Goal: Information Seeking & Learning: Understand process/instructions

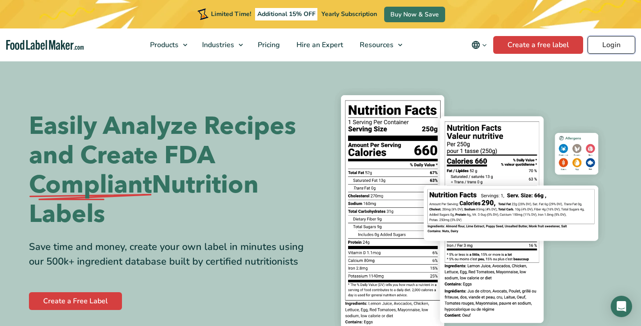
click at [607, 45] on link "Login" at bounding box center [612, 45] width 48 height 18
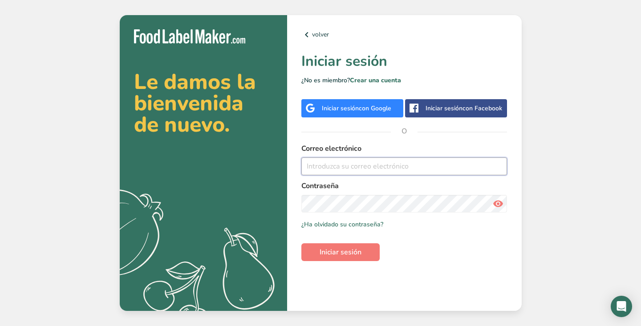
click at [316, 162] on input "email" at bounding box center [404, 167] width 206 height 18
type input "[EMAIL_ADDRESS][PERSON_NAME][DOMAIN_NAME]"
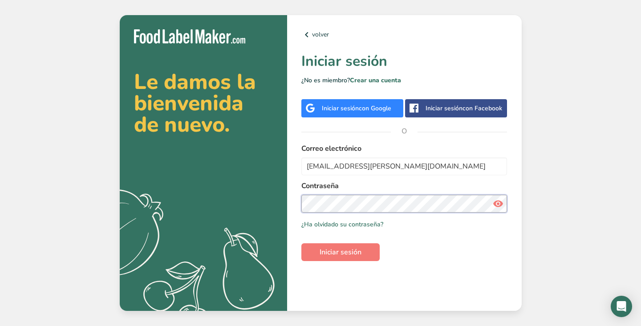
click at [301, 243] on button "Iniciar sesión" at bounding box center [340, 252] width 78 height 18
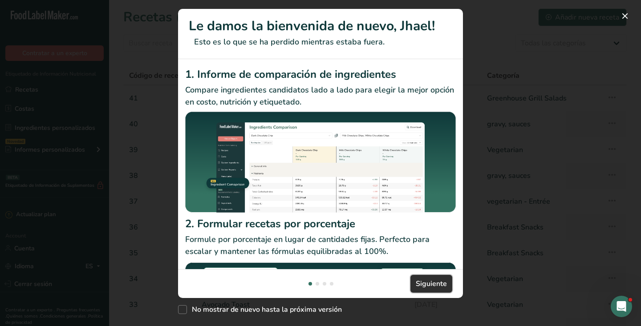
click at [428, 280] on span "Siguiente" at bounding box center [431, 284] width 31 height 11
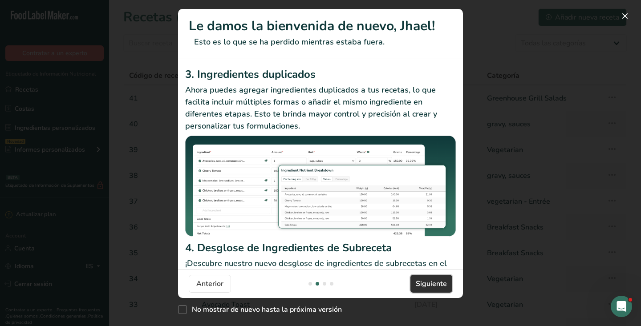
click at [428, 280] on span "Siguiente" at bounding box center [431, 284] width 31 height 11
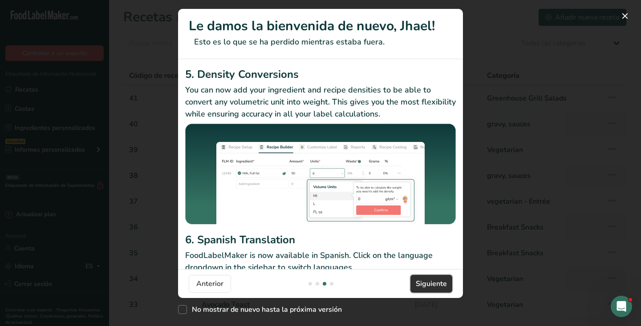
click at [428, 280] on span "Siguiente" at bounding box center [431, 284] width 31 height 11
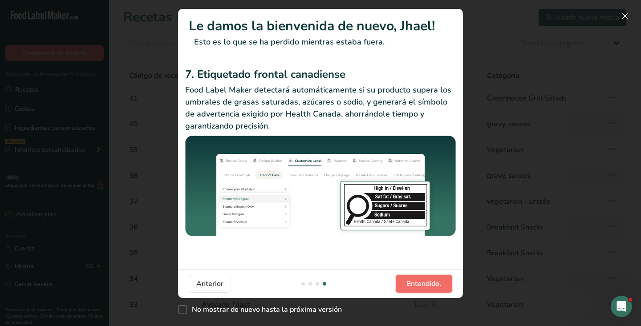
click at [428, 280] on span "Entendido." at bounding box center [424, 284] width 34 height 11
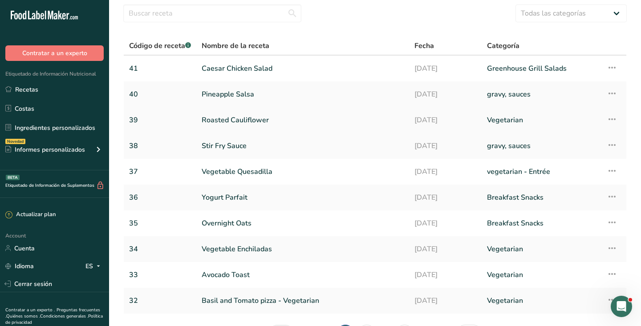
scroll to position [35, 0]
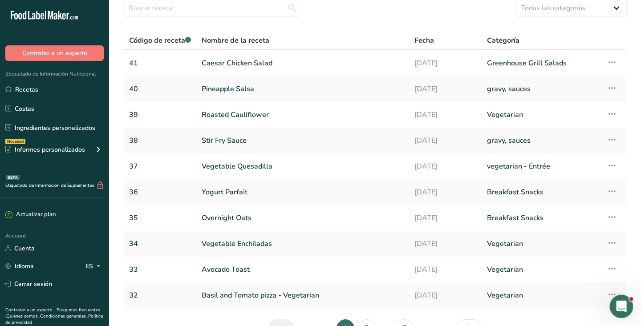
click at [620, 307] on icon "Abrir Intercom Messenger" at bounding box center [620, 305] width 6 height 7
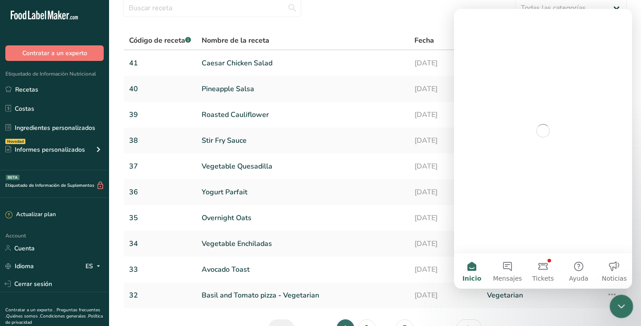
scroll to position [0, 0]
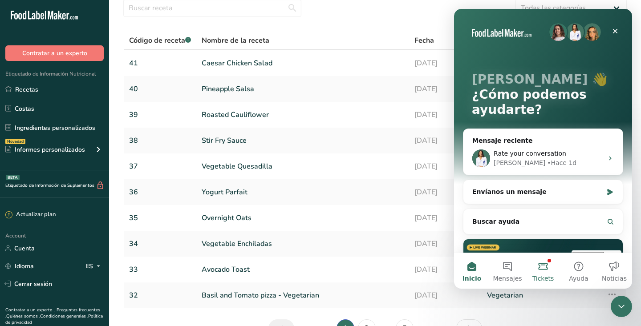
click at [542, 268] on button "Tickets" at bounding box center [543, 271] width 36 height 36
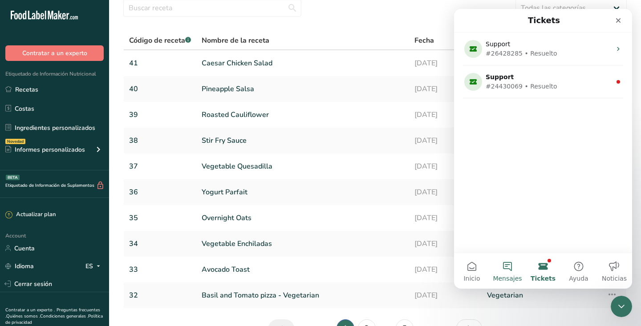
click at [515, 271] on button "Mensajes" at bounding box center [508, 271] width 36 height 36
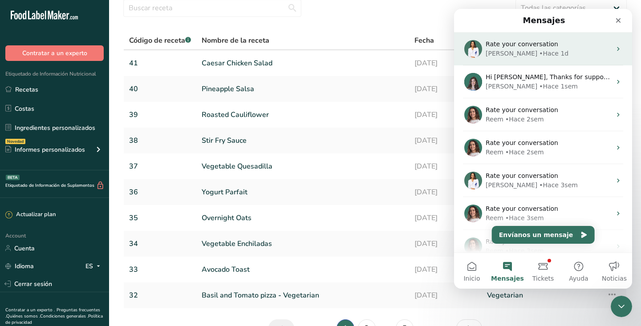
click at [536, 57] on div "Rana • Hace 1d" at bounding box center [549, 53] width 126 height 9
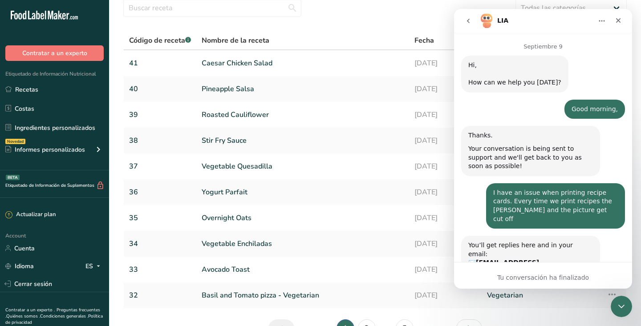
scroll to position [1309, 0]
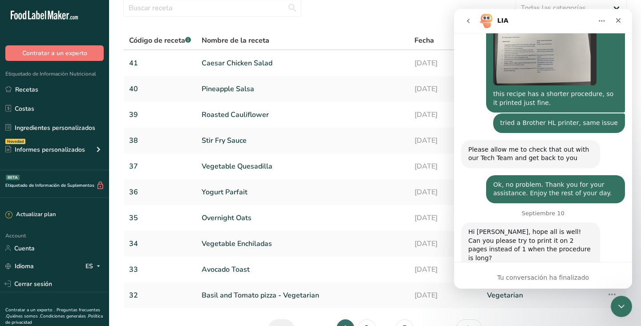
click at [562, 271] on div "Tu conversación ha finalizado" at bounding box center [543, 275] width 178 height 27
click at [524, 312] on span "Aceptable" at bounding box center [523, 320] width 16 height 16
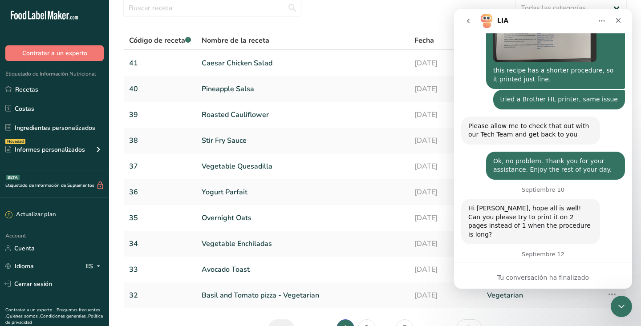
scroll to position [1333, 0]
click at [470, 26] on button "go back" at bounding box center [468, 20] width 17 height 17
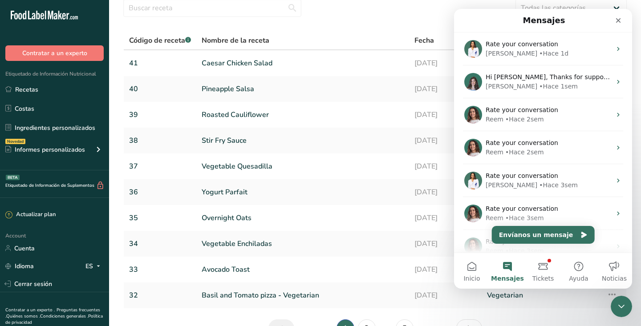
scroll to position [0, 0]
click at [616, 19] on icon "Cerrar" at bounding box center [618, 20] width 5 height 5
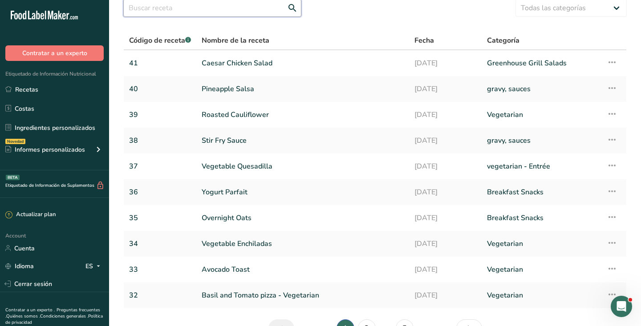
click at [200, 13] on input "text" at bounding box center [212, 8] width 178 height 18
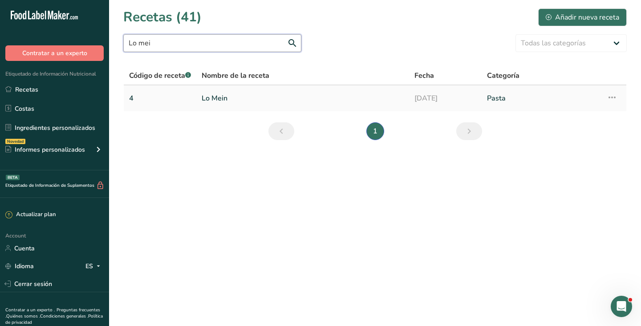
type input "Lo mei"
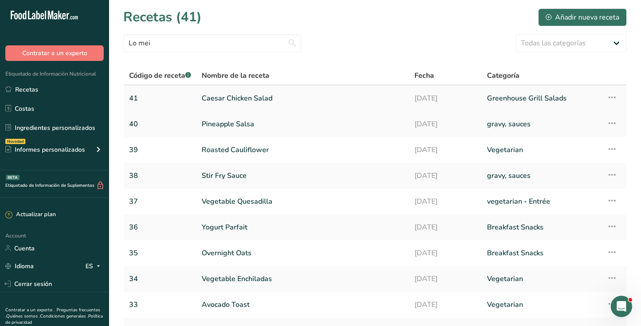
click at [224, 100] on link "Caesar Chicken Salad" at bounding box center [303, 98] width 202 height 19
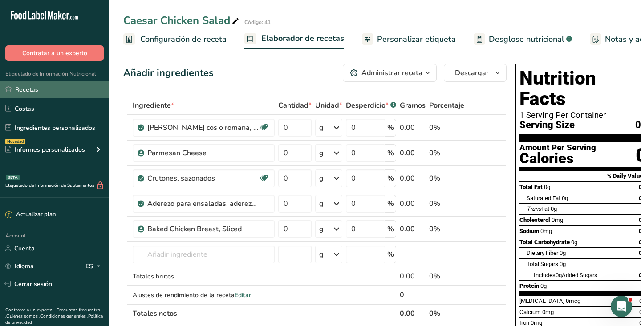
click at [33, 93] on link "Recetas" at bounding box center [54, 89] width 109 height 17
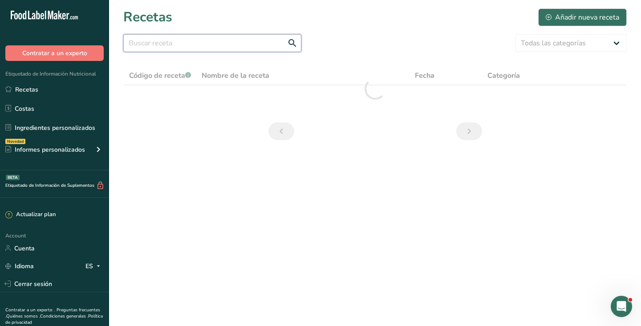
click at [198, 44] on input "text" at bounding box center [212, 43] width 178 height 18
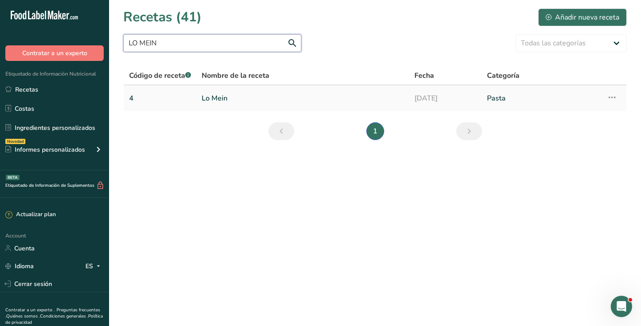
type input "LO MEIN"
click at [217, 99] on link "Lo Mein" at bounding box center [303, 98] width 202 height 19
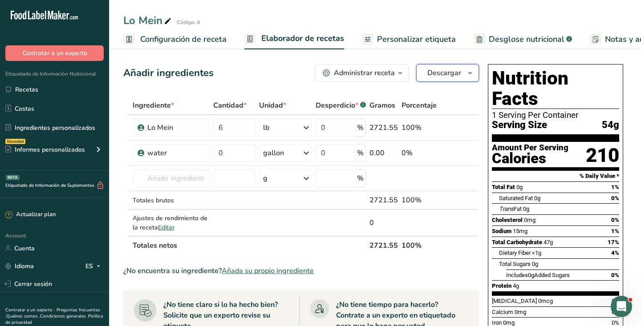
click at [460, 76] on span "Descargar" at bounding box center [444, 73] width 34 height 11
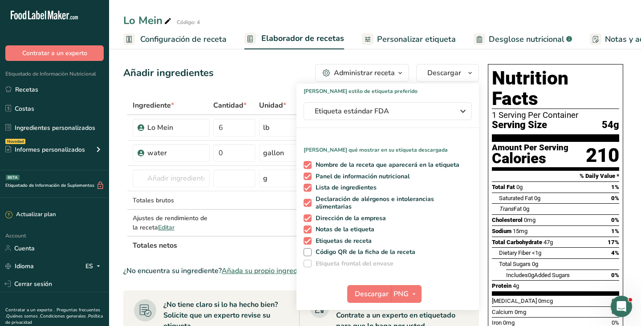
click at [394, 74] on div "Administrar receta" at bounding box center [364, 73] width 61 height 11
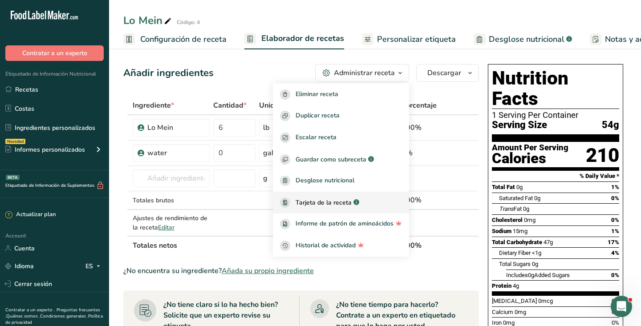
click at [331, 207] on span "Tarjeta de la receta" at bounding box center [324, 202] width 56 height 9
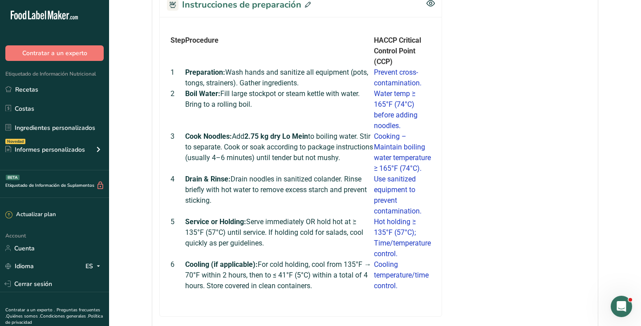
scroll to position [407, 0]
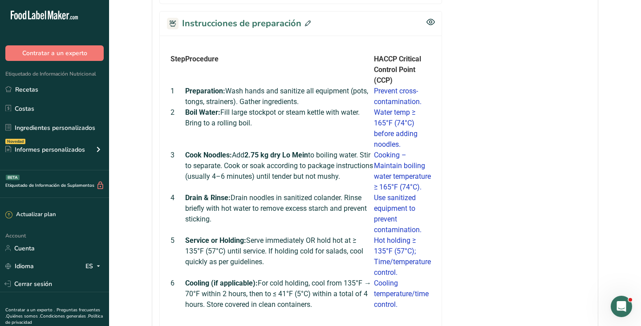
click at [306, 25] on icon at bounding box center [308, 23] width 6 height 6
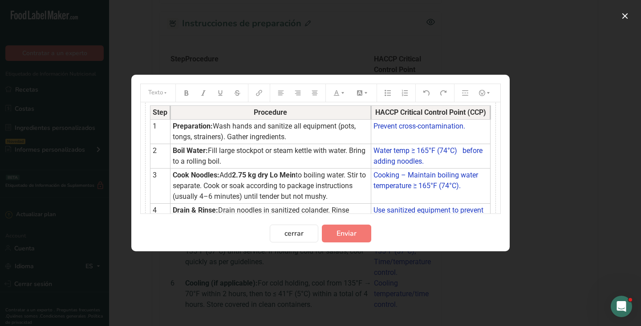
scroll to position [27, 0]
drag, startPoint x: 154, startPoint y: 111, endPoint x: 376, endPoint y: 189, distance: 235.5
click at [374, 184] on tbody "Step Procedure HACCP Critical Control Point (CCP) 1 Preparation: Wash hands and…" at bounding box center [320, 206] width 340 height 203
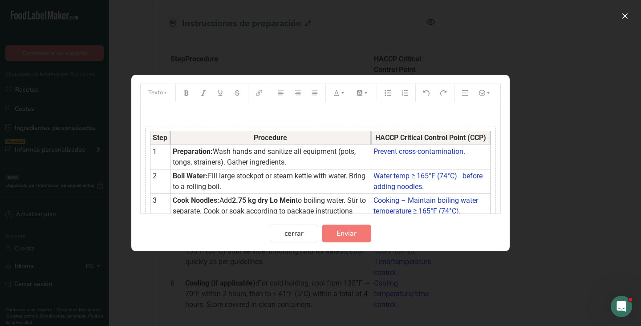
scroll to position [0, 0]
drag, startPoint x: 328, startPoint y: 172, endPoint x: 247, endPoint y: 132, distance: 91.0
click at [250, 133] on tbody "Step Procedure HACCP Critical Control Point (CCP) 1 Preparation: Wash hands and…" at bounding box center [320, 233] width 340 height 203
drag, startPoint x: 215, startPoint y: 134, endPoint x: 305, endPoint y: 176, distance: 98.8
click at [305, 176] on tbody "Step Procedure HACCP Critical Control Point (CCP) 1 Preparation: Wash hands and…" at bounding box center [320, 233] width 340 height 203
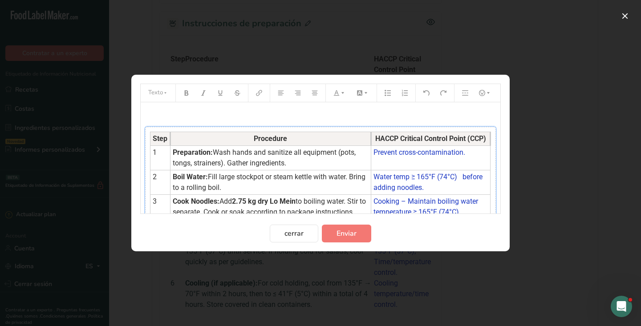
click at [216, 133] on th "Procedure" at bounding box center [270, 139] width 201 height 14
click at [241, 154] on span "Wash hands and sanitize all equipment (pots, tongs, strainers). Gather ingredie…" at bounding box center [265, 157] width 185 height 19
drag, startPoint x: 184, startPoint y: 140, endPoint x: 300, endPoint y: 202, distance: 131.4
click at [300, 202] on tbody "Step Procedure HACCP Critical Control Point (CCP) 1 Preparation: Wash hands and…" at bounding box center [320, 233] width 340 height 203
click at [297, 227] on button "cerrar" at bounding box center [294, 234] width 49 height 18
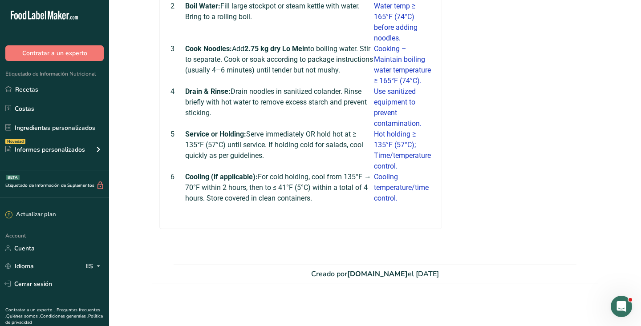
scroll to position [521, 0]
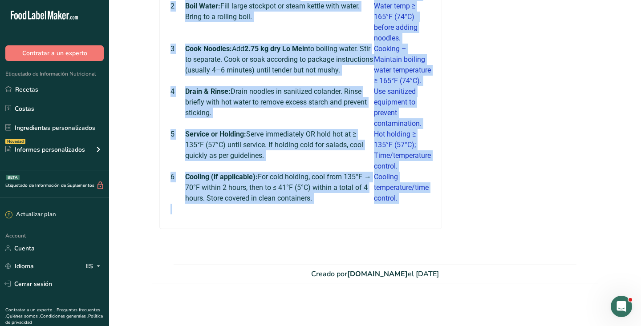
drag, startPoint x: 172, startPoint y: 36, endPoint x: 419, endPoint y: 241, distance: 320.9
click at [419, 229] on div "Step Procedure HACCP Critical Control Point (CCP) 1 Preparation: Wash hands and…" at bounding box center [300, 79] width 283 height 300
copy tbody "Lore Ipsumdolo SITAM Consecte Adipisc Elits (DOE) 3 Temporincid: Utla etdol mag…"
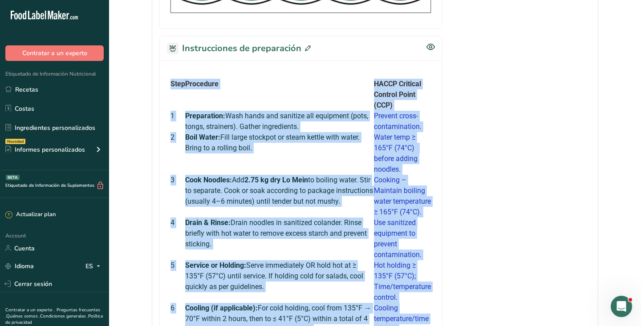
scroll to position [352, 0]
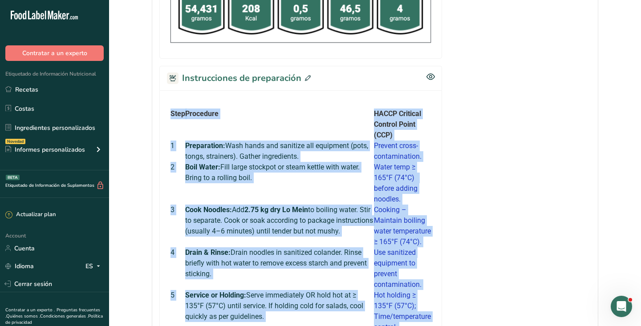
click at [308, 77] on icon at bounding box center [308, 78] width 6 height 6
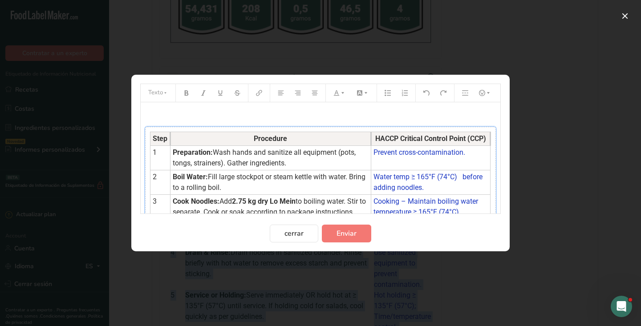
click at [343, 127] on div "Step Procedure HACCP Critical Control Point (CCP) 1 Preparation: Wash hands and…" at bounding box center [320, 234] width 351 height 214
click at [276, 117] on icon "Preparation instructions modal" at bounding box center [274, 115] width 6 height 6
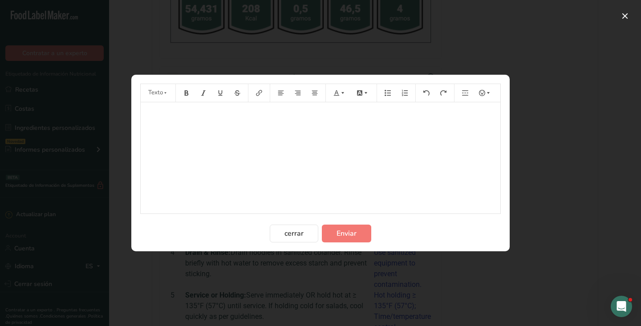
click at [253, 126] on div "﻿ ﻿" at bounding box center [321, 157] width 360 height 111
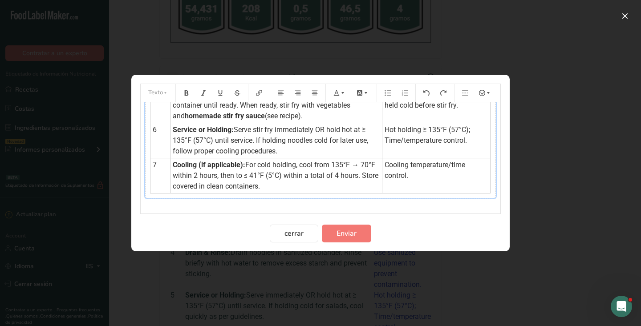
scroll to position [169, 0]
click at [268, 195] on div "Step Procedure HACCP Critical Control Point (CCP) 1 Preparation: Wash hands and…" at bounding box center [320, 68] width 351 height 259
click at [267, 186] on td "Cooling (if applicable): For cold holding, cool from 135°F → 70°F within 2 hour…" at bounding box center [276, 175] width 212 height 35
click at [225, 207] on icon "Preparation instructions modal" at bounding box center [224, 205] width 6 height 6
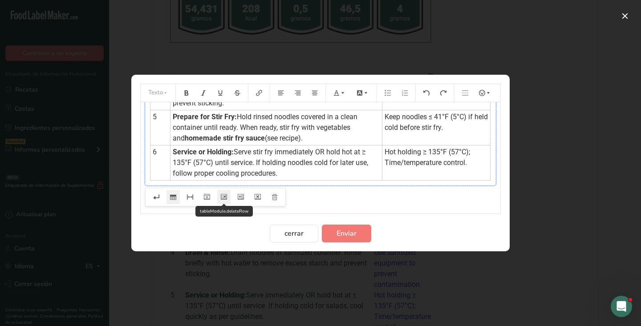
click at [224, 199] on icon "Preparation instructions modal" at bounding box center [224, 197] width 6 height 6
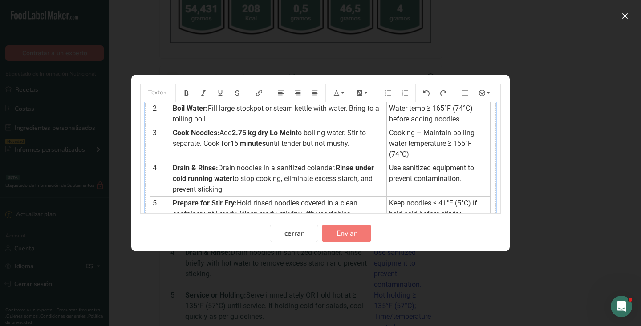
scroll to position [0, 0]
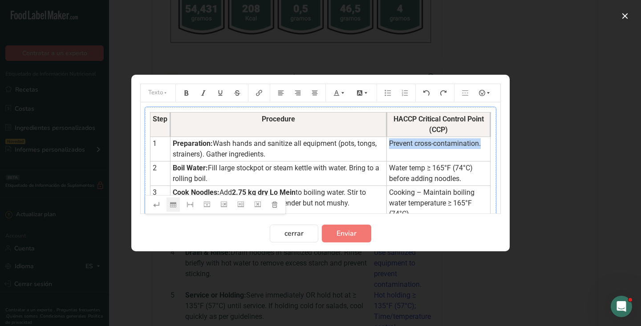
drag, startPoint x: 386, startPoint y: 144, endPoint x: 466, endPoint y: 150, distance: 79.9
click at [466, 150] on td "Prevent cross-contamination." at bounding box center [439, 149] width 104 height 24
click at [342, 95] on icon "Preparation instructions modal" at bounding box center [343, 93] width 6 height 6
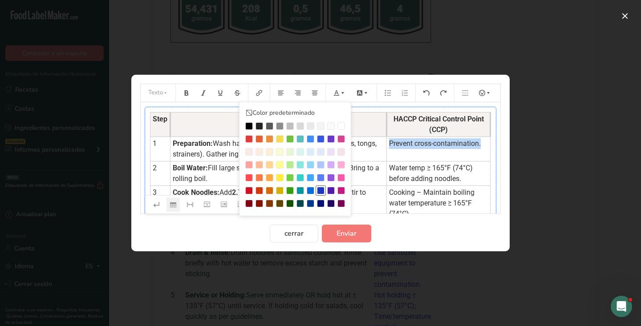
click at [321, 187] on div "Preparation instructions modal" at bounding box center [321, 191] width 8 height 8
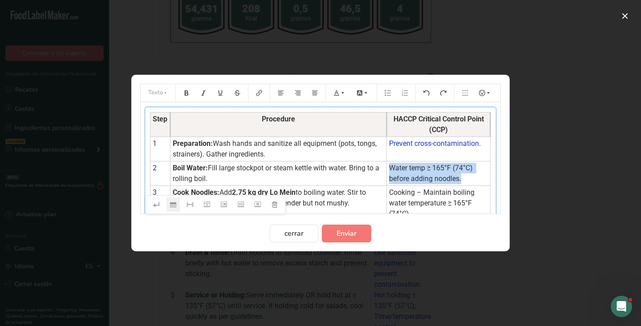
drag, startPoint x: 388, startPoint y: 168, endPoint x: 465, endPoint y: 177, distance: 77.5
click at [465, 177] on td "Water temp ≥ 165°F (74°C) before adding noodles." at bounding box center [439, 174] width 104 height 24
click at [343, 94] on icon "Preparation instructions modal" at bounding box center [342, 93] width 3 height 2
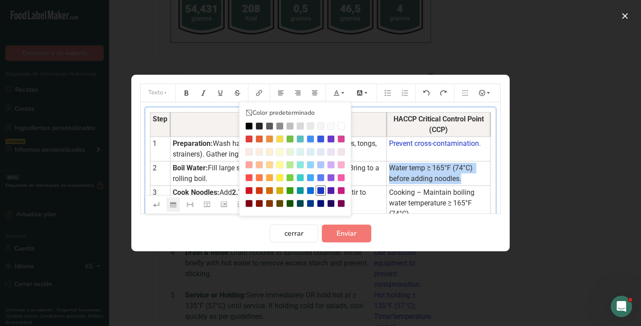
click at [319, 190] on div "Preparation instructions modal" at bounding box center [321, 191] width 8 height 8
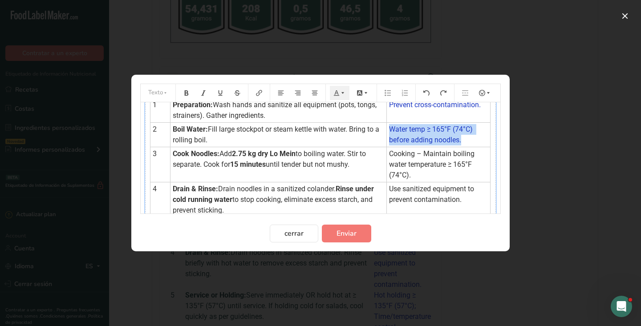
scroll to position [39, 0]
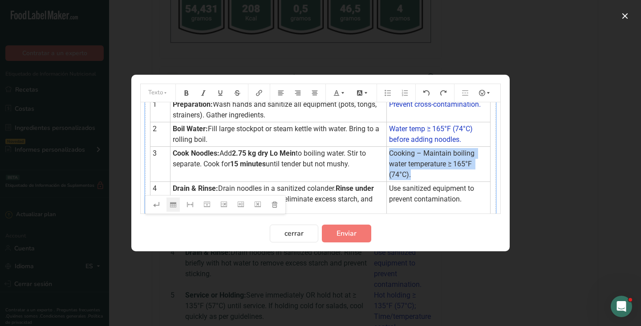
drag, startPoint x: 386, startPoint y: 154, endPoint x: 417, endPoint y: 174, distance: 36.5
click at [417, 174] on td "Cooking – Maintain boiling water temperature ≥ 165°F (74°C)." at bounding box center [439, 164] width 104 height 35
click at [337, 95] on icon "Preparation instructions modal" at bounding box center [336, 93] width 6 height 6
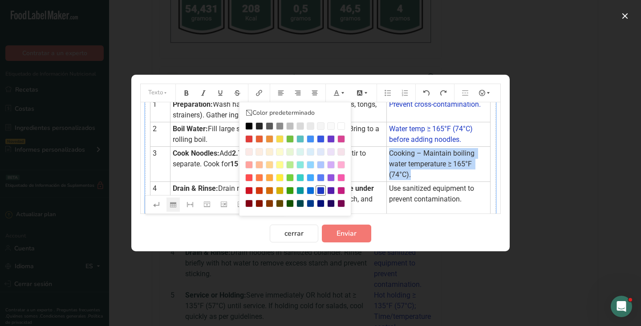
click at [320, 189] on div "Preparation instructions modal" at bounding box center [321, 191] width 8 height 8
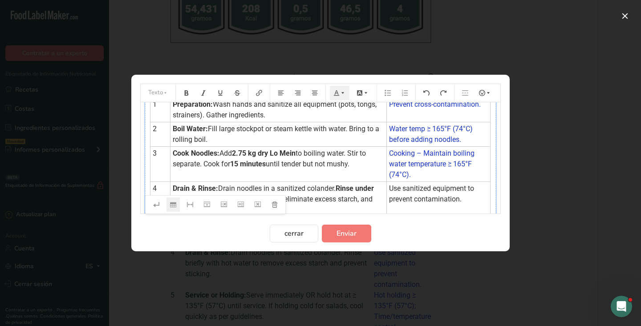
click at [415, 181] on td "Cooking – Maintain boiling water temperature ≥ 165°F (74°C)." at bounding box center [439, 164] width 104 height 35
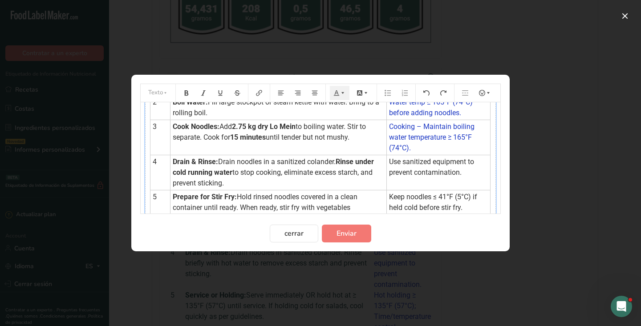
scroll to position [73, 0]
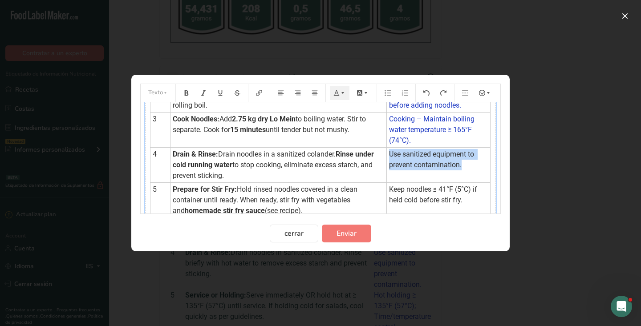
drag, startPoint x: 386, startPoint y: 156, endPoint x: 462, endPoint y: 167, distance: 76.9
click at [462, 167] on td "Use sanitized equipment to prevent contamination." at bounding box center [439, 165] width 104 height 35
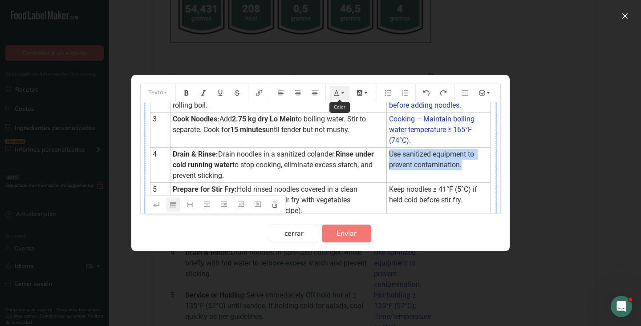
click at [341, 92] on icon "Preparation instructions modal" at bounding box center [343, 93] width 6 height 6
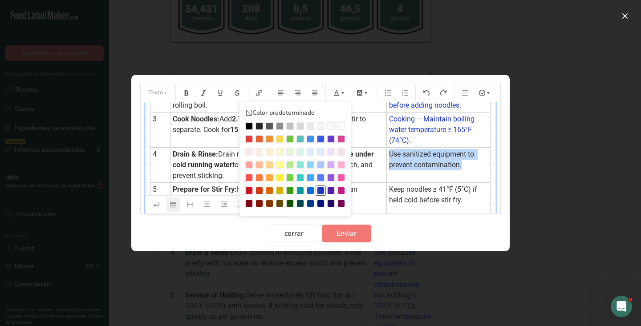
click at [323, 189] on div "Preparation instructions modal" at bounding box center [321, 191] width 8 height 8
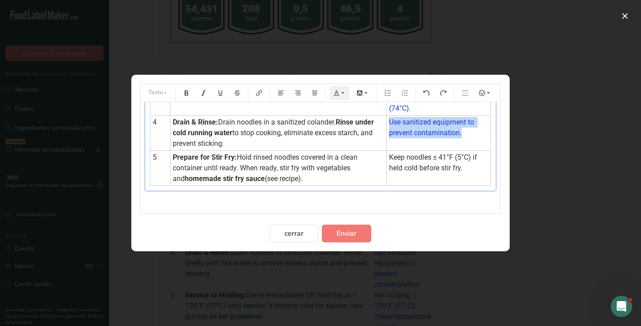
scroll to position [111, 0]
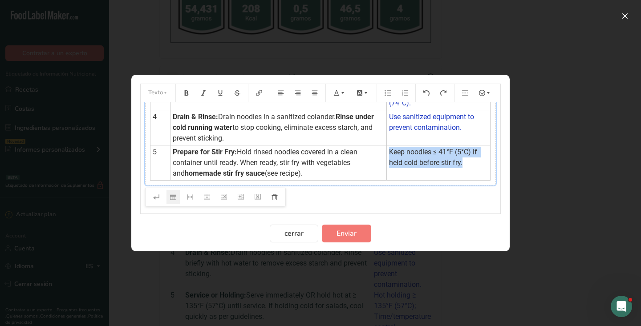
drag, startPoint x: 388, startPoint y: 151, endPoint x: 466, endPoint y: 165, distance: 79.9
click at [466, 165] on td "Keep noodles ≤ 41°F (5°C) if held cold before stir fry." at bounding box center [439, 163] width 104 height 35
click at [341, 94] on icon "Preparation instructions modal" at bounding box center [343, 93] width 6 height 6
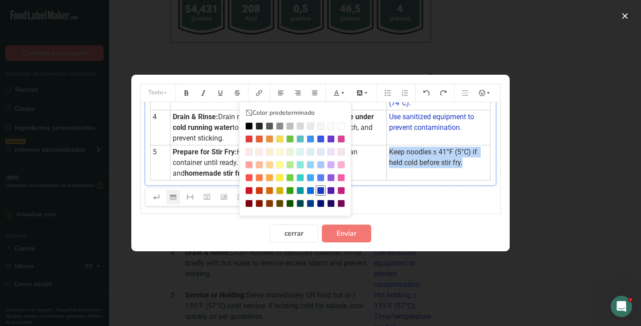
click at [323, 189] on div "Preparation instructions modal" at bounding box center [321, 191] width 8 height 8
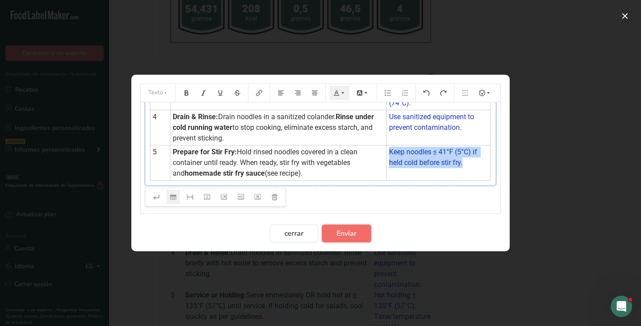
click at [351, 234] on span "Enviar" at bounding box center [346, 233] width 20 height 11
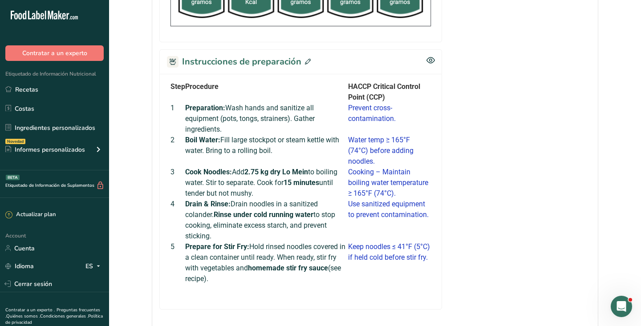
scroll to position [368, 0]
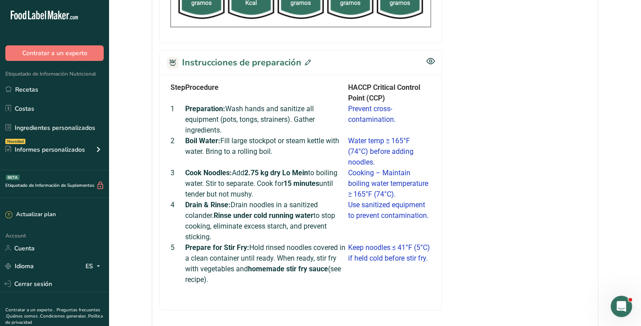
click at [305, 62] on icon at bounding box center [308, 63] width 6 height 6
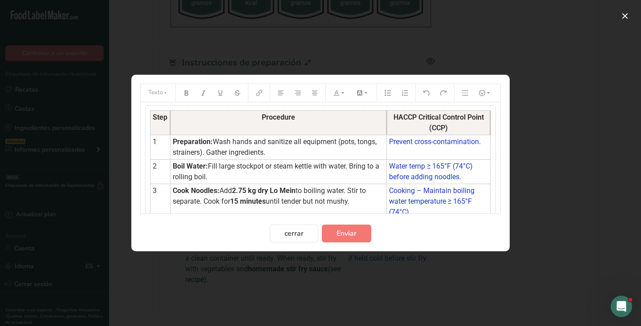
scroll to position [4, 0]
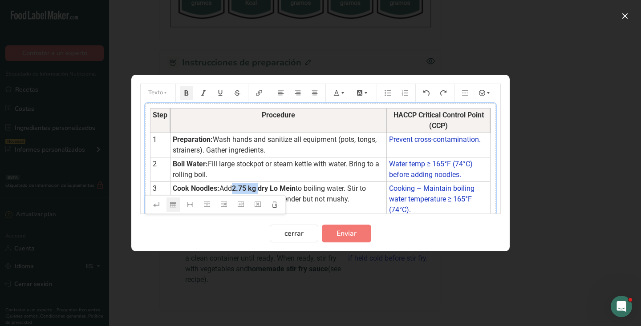
drag, startPoint x: 236, startPoint y: 189, endPoint x: 263, endPoint y: 188, distance: 26.3
click at [263, 188] on span "2.75 kg dry Lo Mein" at bounding box center [264, 188] width 64 height 8
drag, startPoint x: 268, startPoint y: 165, endPoint x: 314, endPoint y: 164, distance: 45.9
click at [314, 164] on span "Fill large stockpot or steam kettle with water. Bring to a rolling boil." at bounding box center [277, 169] width 208 height 19
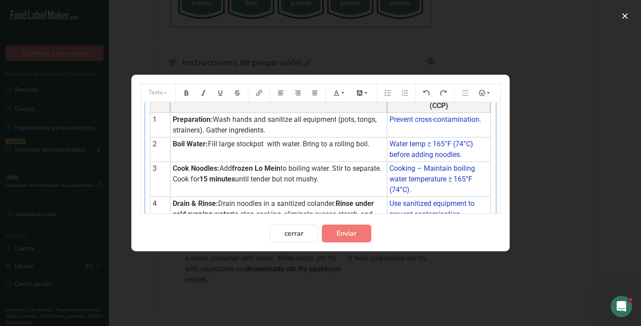
scroll to position [27, 0]
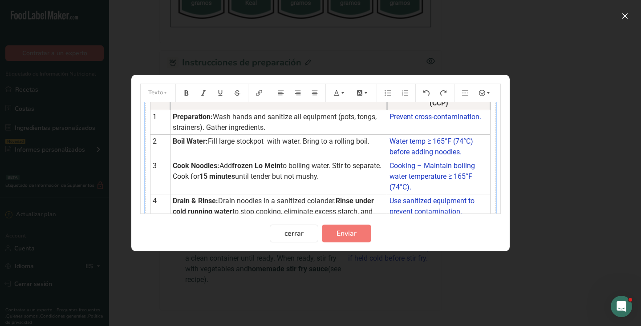
click at [276, 167] on span "frozen Lo Mein" at bounding box center [256, 166] width 49 height 8
click at [322, 170] on span "to boiling water. Stir to separate. Cook for" at bounding box center [278, 171] width 211 height 19
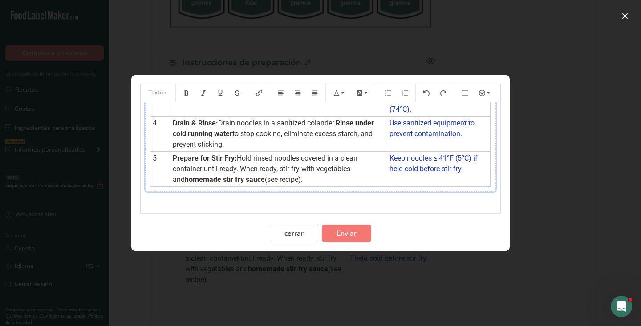
scroll to position [111, 0]
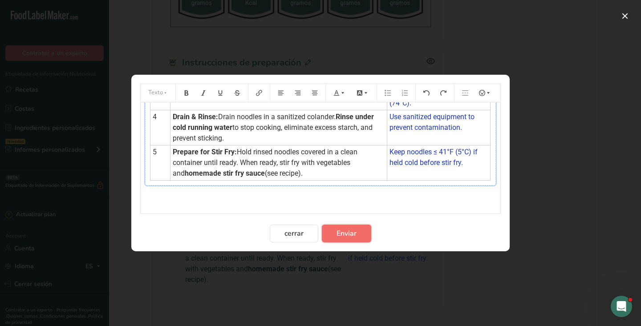
click at [350, 238] on span "Enviar" at bounding box center [346, 233] width 20 height 11
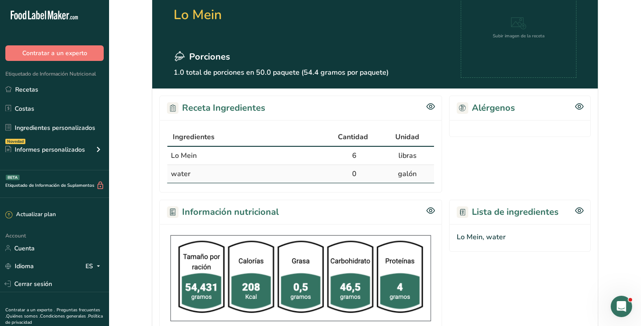
scroll to position [0, 0]
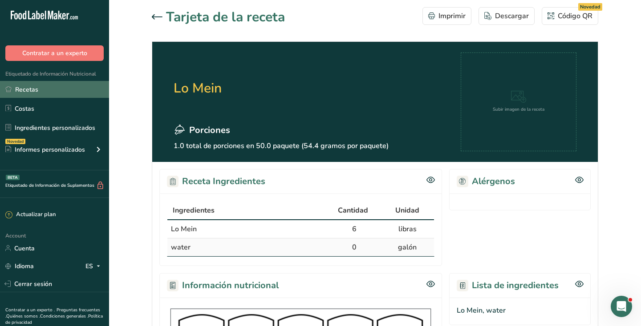
click at [43, 90] on link "Recetas" at bounding box center [54, 89] width 109 height 17
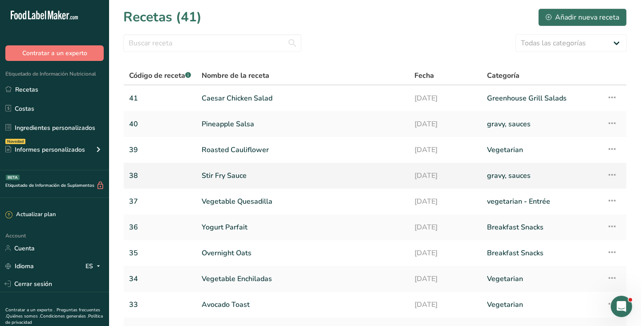
click at [228, 182] on link "Stir Fry Sauce" at bounding box center [303, 175] width 202 height 19
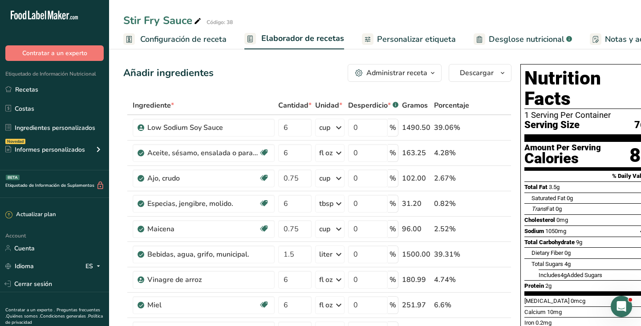
click at [421, 74] on div "Administrar receta" at bounding box center [396, 73] width 61 height 11
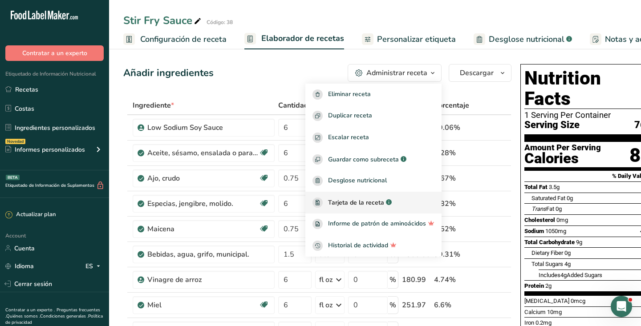
click at [375, 205] on span "Tarjeta de la receta" at bounding box center [356, 202] width 56 height 9
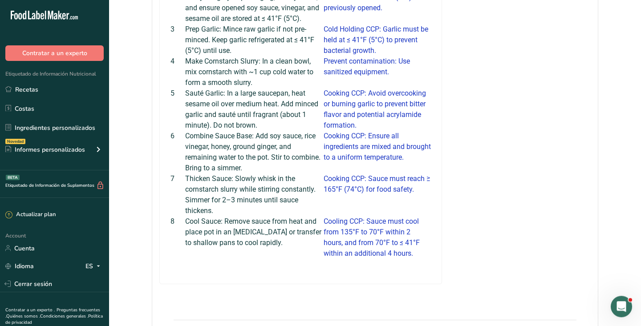
scroll to position [522, 0]
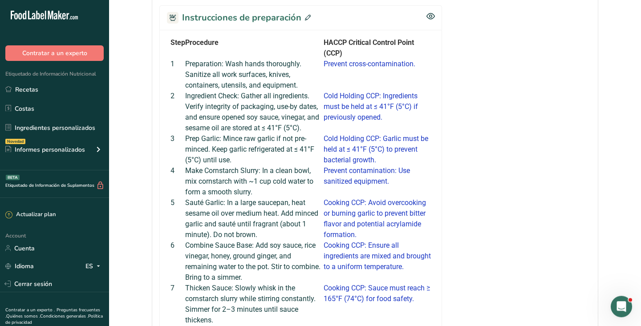
click at [307, 16] on icon at bounding box center [308, 18] width 6 height 6
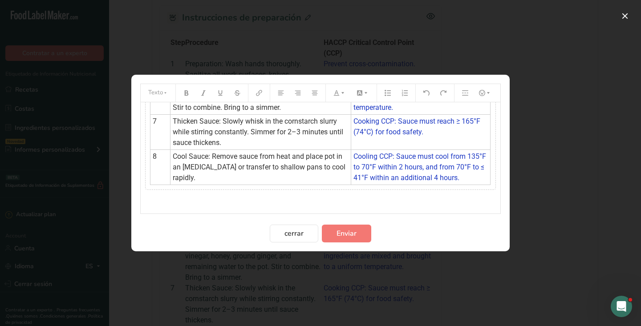
scroll to position [199, 0]
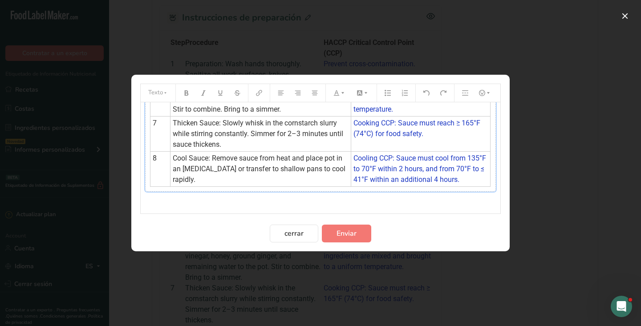
click at [306, 171] on span "Cool Sauce: Remove sauce from heat and place pot in an [MEDICAL_DATA] or transf…" at bounding box center [260, 169] width 174 height 30
click at [225, 207] on icon "Preparation instructions modal" at bounding box center [224, 204] width 6 height 5
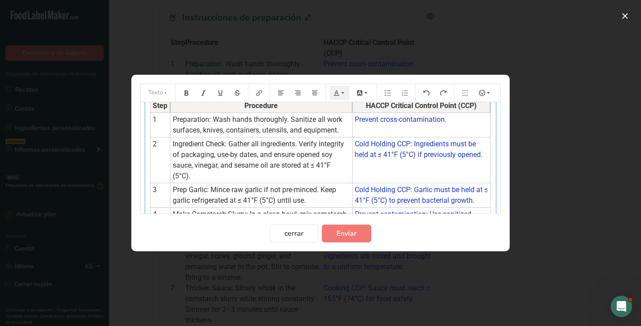
scroll to position [0, 0]
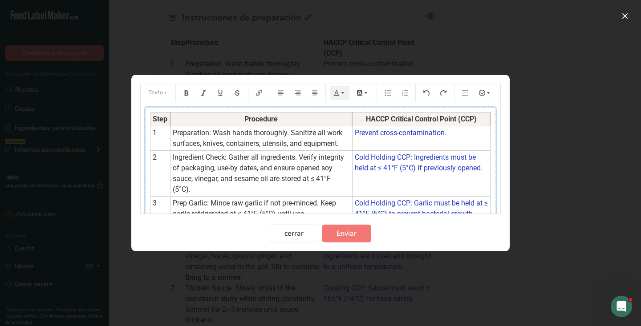
click at [353, 119] on th "HACCP Critical Control Point (CCP)" at bounding box center [421, 120] width 138 height 14
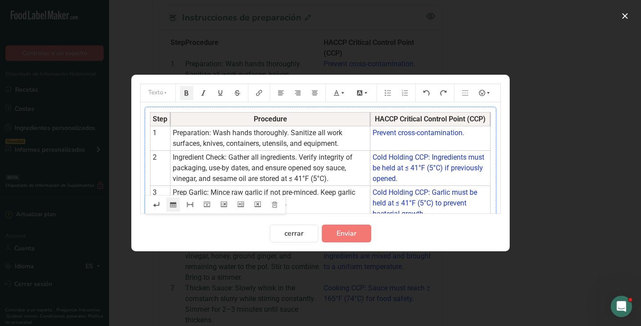
drag, startPoint x: 351, startPoint y: 120, endPoint x: 369, endPoint y: 120, distance: 17.8
click at [369, 120] on th "Procedure" at bounding box center [270, 120] width 200 height 14
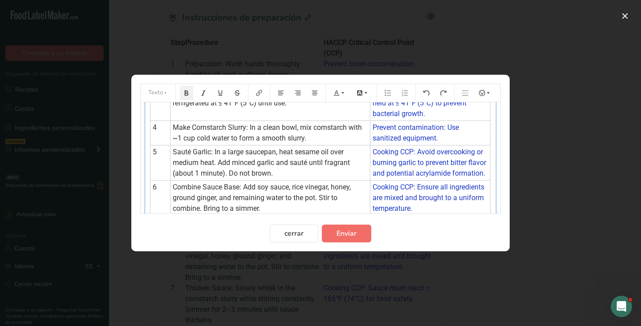
scroll to position [101, 0]
click at [354, 235] on span "Enviar" at bounding box center [346, 233] width 20 height 11
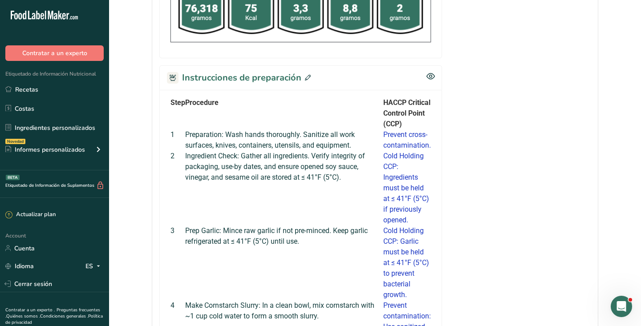
scroll to position [438, 0]
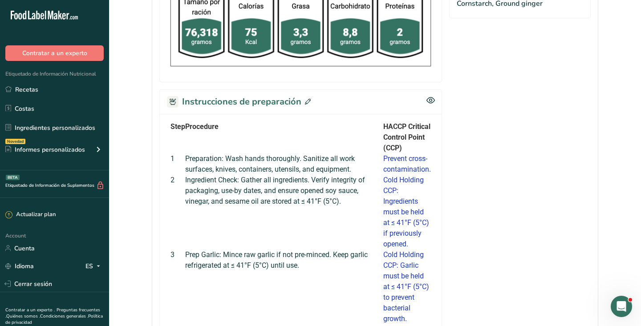
click at [305, 102] on icon at bounding box center [308, 102] width 6 height 6
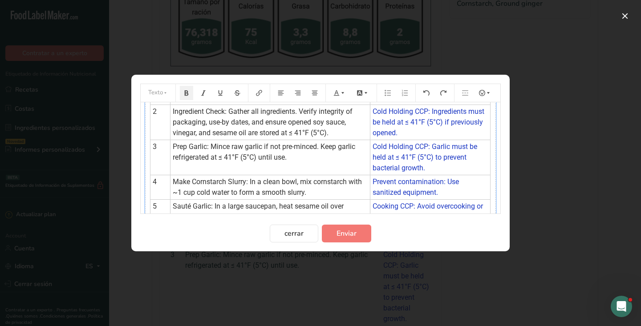
scroll to position [0, 0]
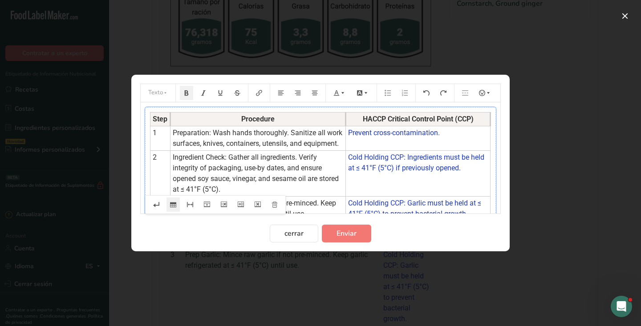
drag, startPoint x: 370, startPoint y: 119, endPoint x: 345, endPoint y: 120, distance: 24.5
click at [345, 120] on th "Procedure" at bounding box center [257, 120] width 175 height 14
click at [353, 232] on span "Enviar" at bounding box center [346, 233] width 20 height 11
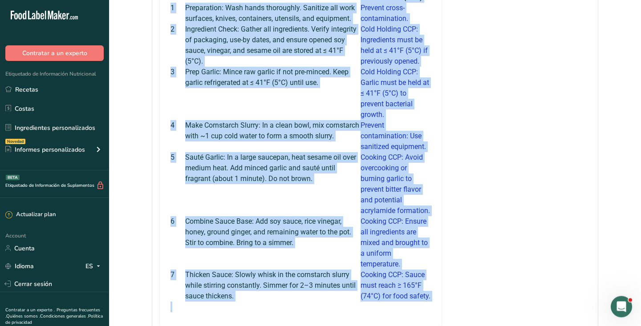
scroll to position [676, 0]
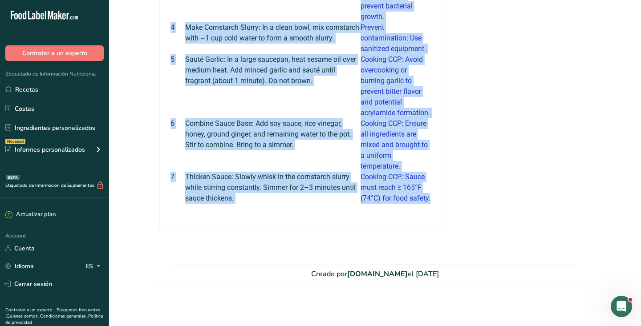
drag, startPoint x: 171, startPoint y: 53, endPoint x: 433, endPoint y: 202, distance: 301.2
click at [433, 202] on div "Step Procedure HACCP Critical Control Point (CCP) 1 Preparation: Wash hands tho…" at bounding box center [300, 48] width 267 height 331
copy tbody "Lore Ipsumdolo SITAM Consecte Adipisc Elits (DOE) 9 Temporincid: Utla etdol mag…"
click at [373, 186] on span "Cooking CCP: Sauce must reach ≥ 165°F (74°C) for food safety." at bounding box center [396, 188] width 70 height 30
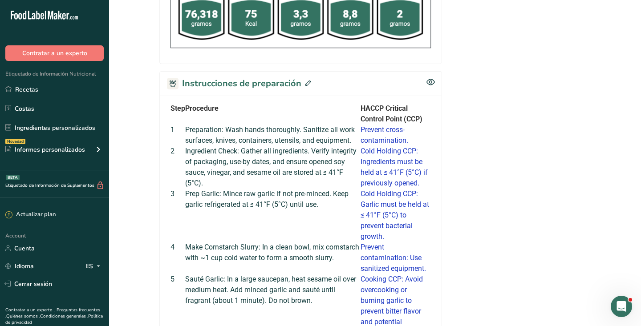
scroll to position [433, 0]
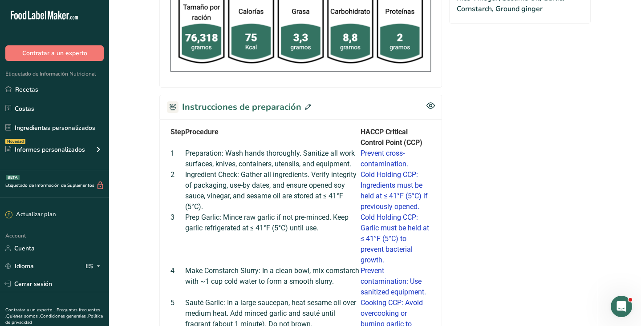
click at [305, 108] on icon at bounding box center [308, 107] width 6 height 6
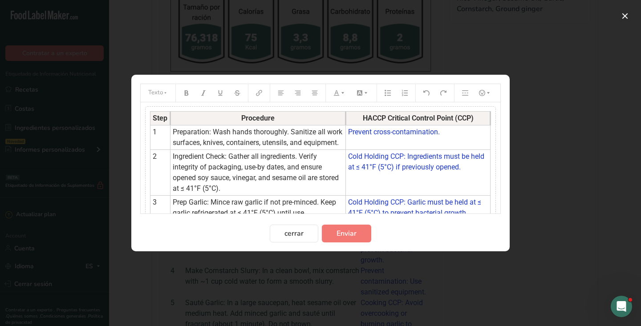
scroll to position [0, 0]
click at [309, 155] on span "Ingredient Check: Gather all ingredients. Verify integrity of packaging, use-by…" at bounding box center [257, 173] width 168 height 41
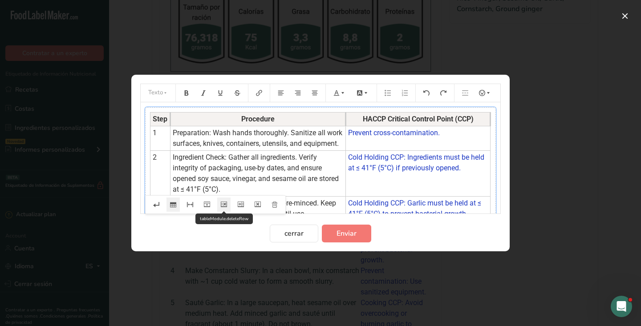
click at [226, 204] on icon "Preparation instructions modal" at bounding box center [224, 205] width 6 height 6
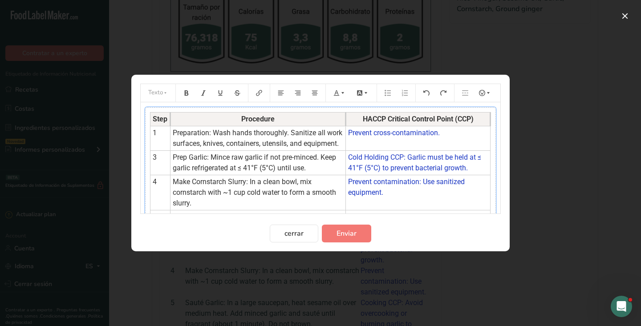
scroll to position [7, 0]
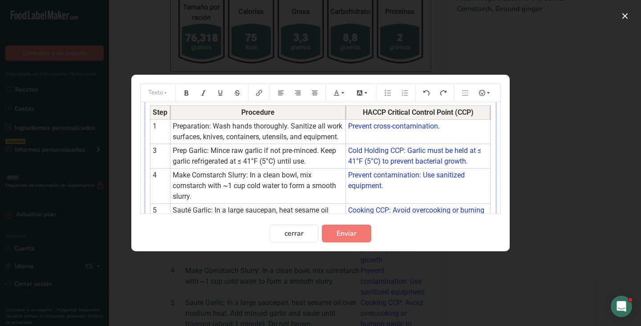
click at [159, 150] on td "3" at bounding box center [160, 156] width 20 height 24
click at [158, 175] on td "4" at bounding box center [160, 186] width 20 height 35
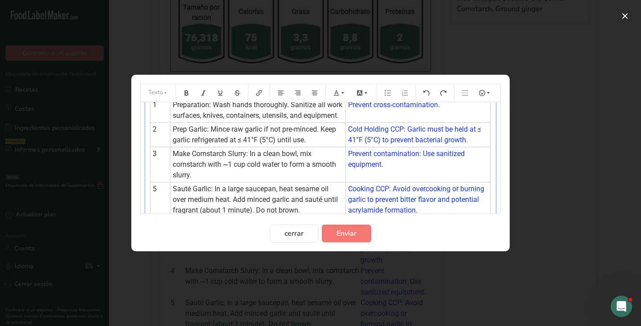
scroll to position [39, 0]
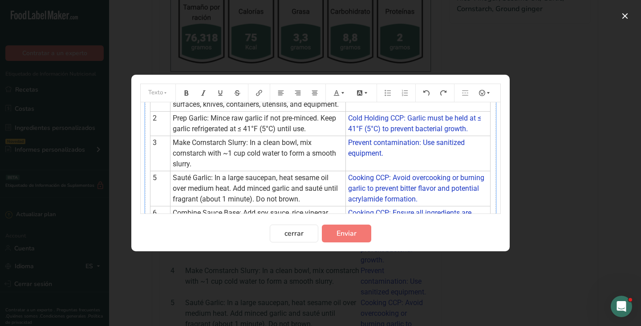
click at [156, 181] on span "5" at bounding box center [155, 178] width 4 height 8
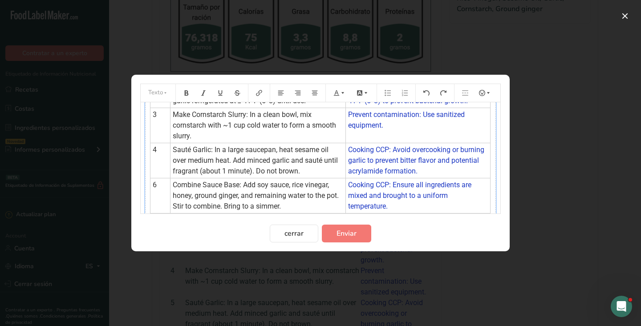
scroll to position [68, 0]
click at [158, 184] on td "6" at bounding box center [160, 195] width 20 height 35
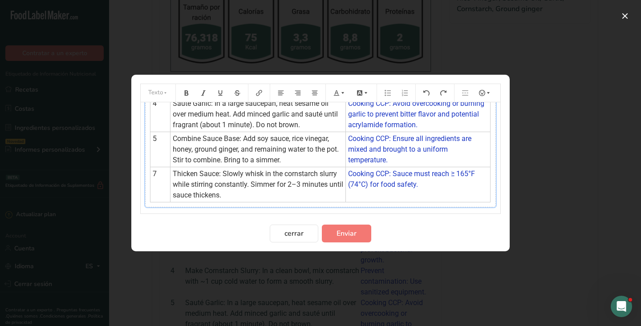
scroll to position [114, 0]
click at [157, 174] on td "7" at bounding box center [160, 184] width 20 height 35
click at [348, 234] on span "Enviar" at bounding box center [346, 233] width 20 height 11
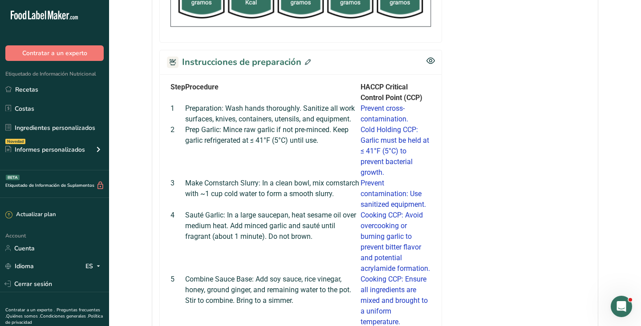
scroll to position [474, 0]
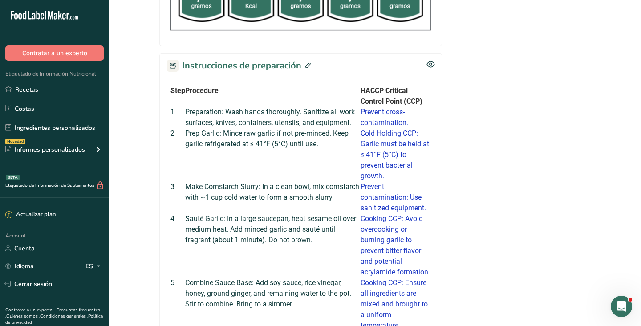
click at [305, 68] on icon at bounding box center [308, 66] width 6 height 6
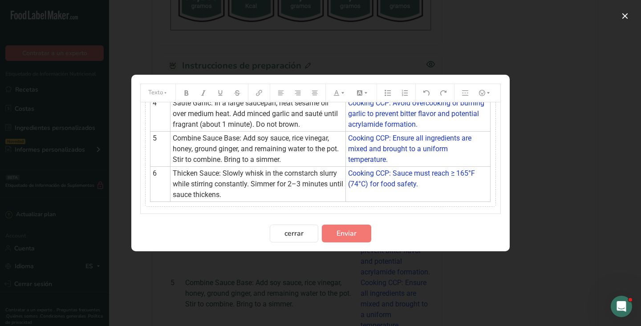
scroll to position [0, 0]
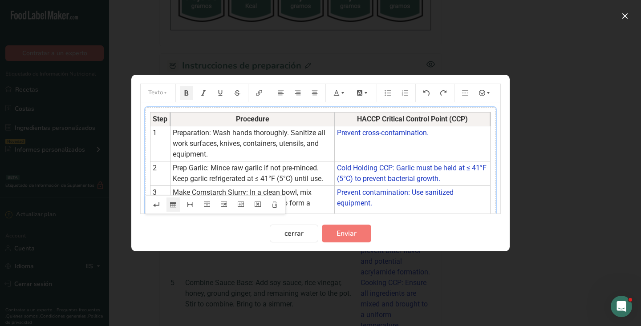
drag, startPoint x: 345, startPoint y: 121, endPoint x: 334, endPoint y: 121, distance: 11.1
click at [334, 121] on th "Procedure" at bounding box center [252, 120] width 164 height 14
click at [346, 238] on span "Enviar" at bounding box center [346, 233] width 20 height 11
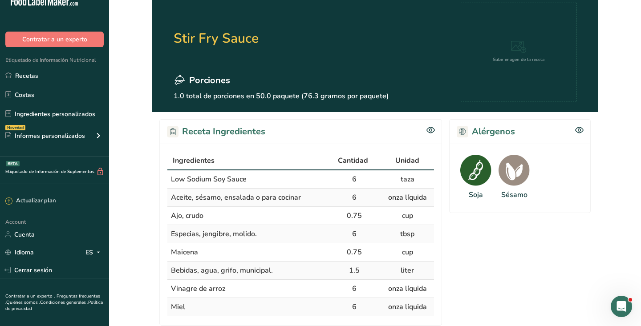
scroll to position [122, 0]
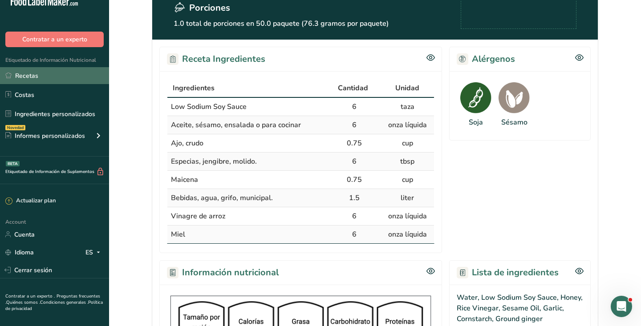
click at [45, 75] on link "Recetas" at bounding box center [54, 75] width 109 height 17
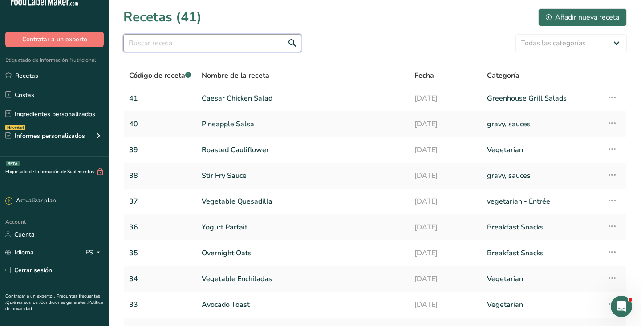
click at [203, 44] on input "text" at bounding box center [212, 43] width 178 height 18
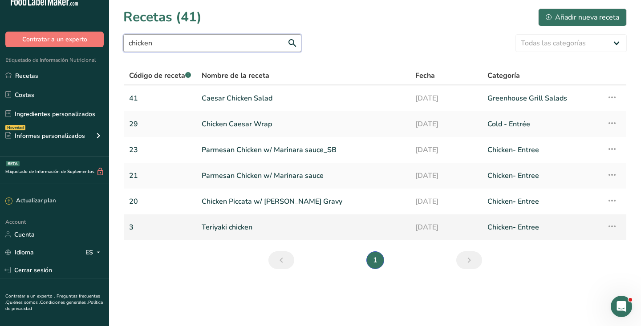
type input "chicken"
click at [244, 229] on link "Teriyaki chicken" at bounding box center [303, 227] width 203 height 19
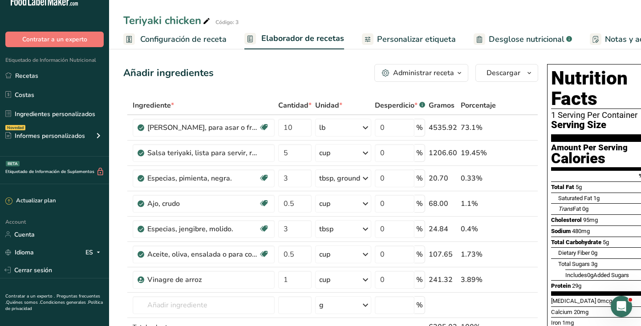
click at [444, 77] on div "Administrar receta" at bounding box center [423, 73] width 61 height 11
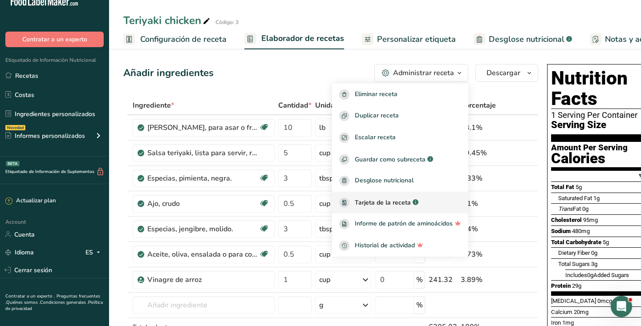
click at [369, 200] on span "Tarjeta de la receta" at bounding box center [383, 202] width 56 height 9
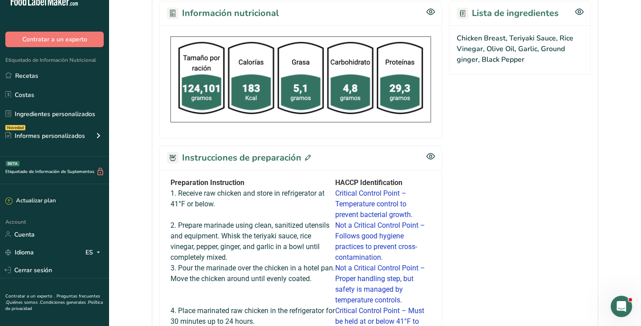
scroll to position [357, 0]
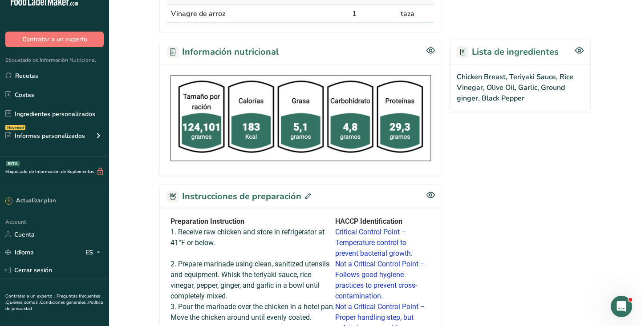
click at [306, 194] on icon at bounding box center [308, 197] width 6 height 6
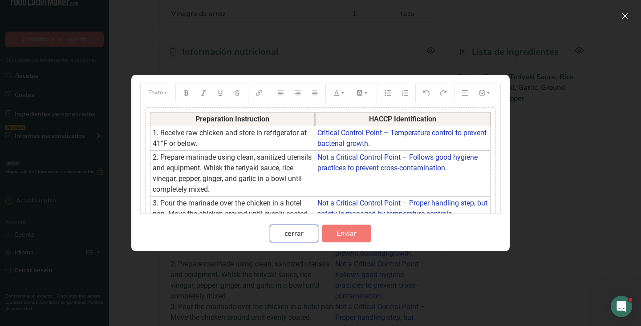
click at [305, 229] on button "cerrar" at bounding box center [294, 234] width 49 height 18
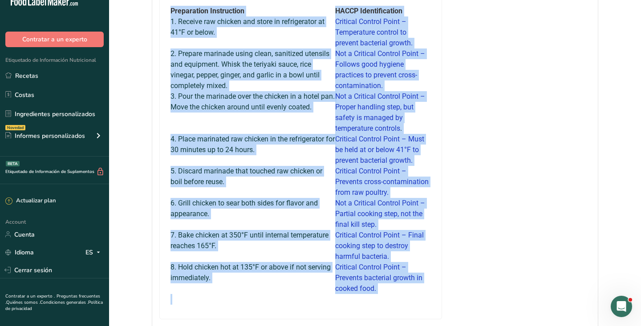
scroll to position [600, 0]
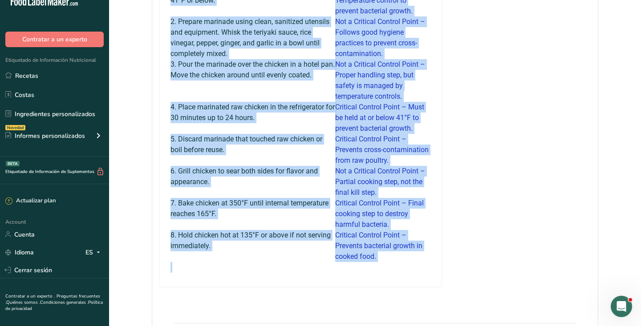
drag, startPoint x: 172, startPoint y: 40, endPoint x: 389, endPoint y: 255, distance: 305.6
click at [389, 255] on div "Preparation Instruction HACCP Identification 1. Receive raw chicken and store i…" at bounding box center [300, 123] width 267 height 299
copy tbody "Loremipsumd Sitametcons ADIPI Elitseddoeiusm 9. Tempori utl etdolor mag aliqu e…"
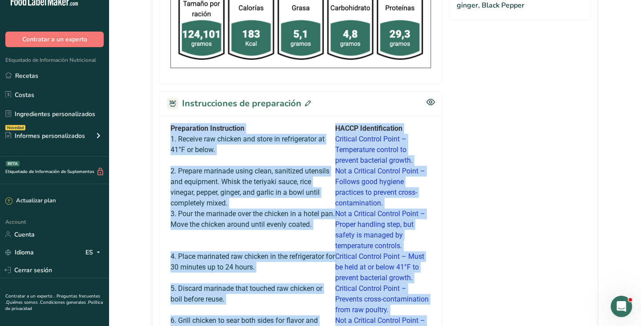
scroll to position [366, 0]
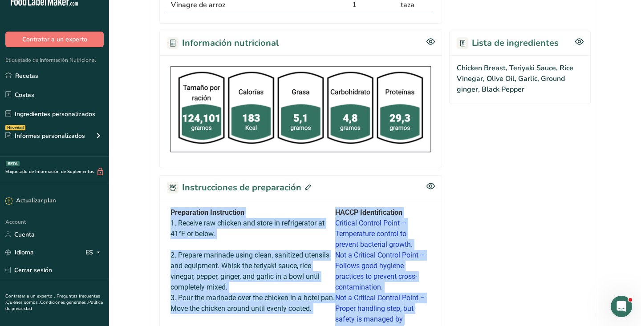
click at [309, 185] on icon at bounding box center [308, 188] width 6 height 6
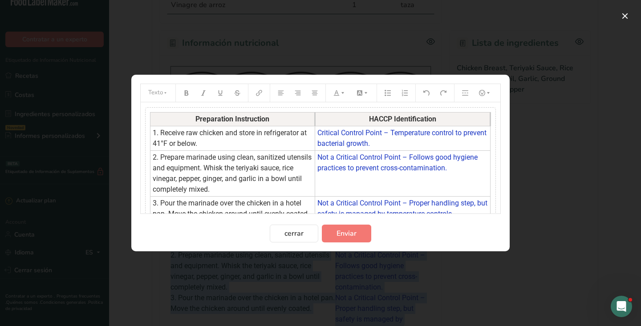
click at [302, 111] on div "Preparation Instruction HACCP Identification 1. Receive raw chicken and store i…" at bounding box center [320, 227] width 351 height 241
click at [276, 206] on icon "Preparation instructions modal" at bounding box center [274, 206] width 4 height 4
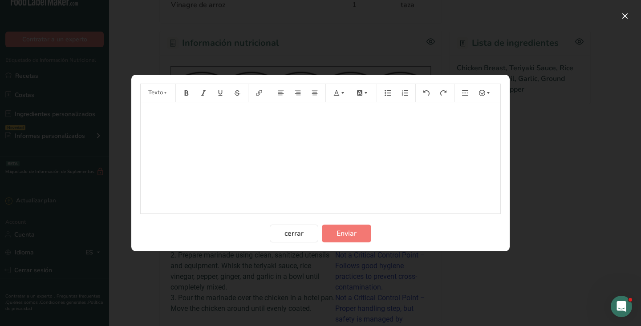
click at [207, 116] on p "﻿" at bounding box center [320, 114] width 351 height 11
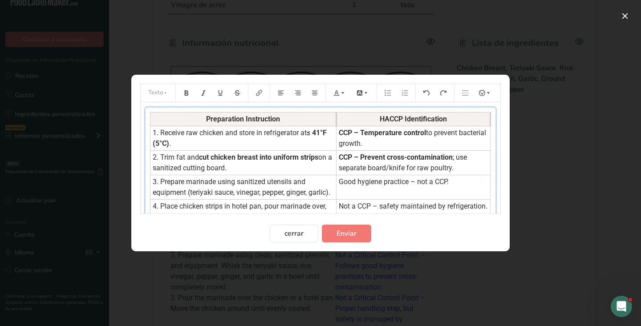
scroll to position [10, 0]
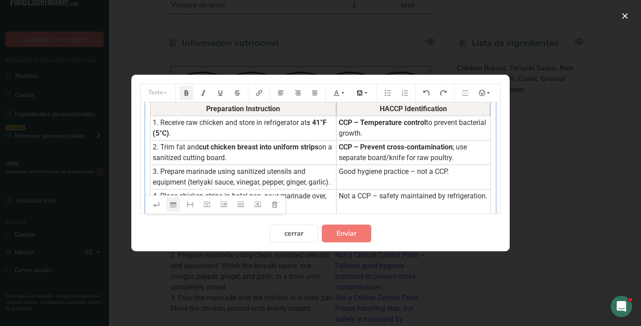
drag, startPoint x: 342, startPoint y: 121, endPoint x: 406, endPoint y: 131, distance: 65.3
click at [406, 131] on td "CCP – Temperature control to prevent bacterial growth." at bounding box center [413, 128] width 154 height 24
click at [343, 97] on button "Preparation instructions modal" at bounding box center [340, 93] width 20 height 14
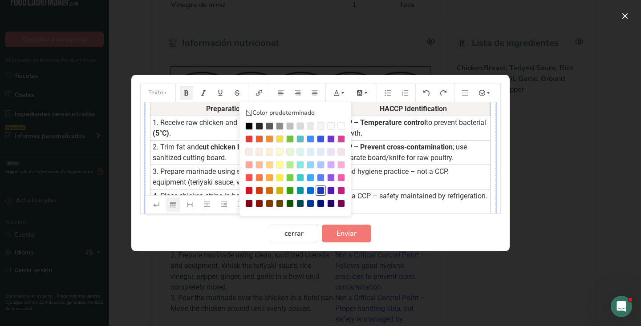
click at [321, 188] on div "Preparation instructions modal" at bounding box center [321, 191] width 8 height 8
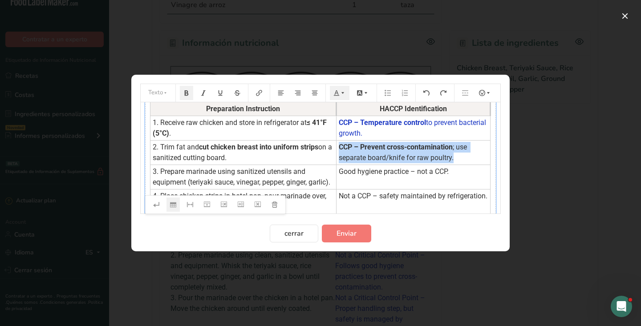
drag, startPoint x: 344, startPoint y: 146, endPoint x: 462, endPoint y: 156, distance: 117.5
click at [462, 156] on td "CCP – Prevent cross-contamination ; use separate board/knife for raw poultry." at bounding box center [413, 153] width 154 height 24
click at [337, 93] on icon "Preparation instructions modal" at bounding box center [336, 92] width 5 height 5
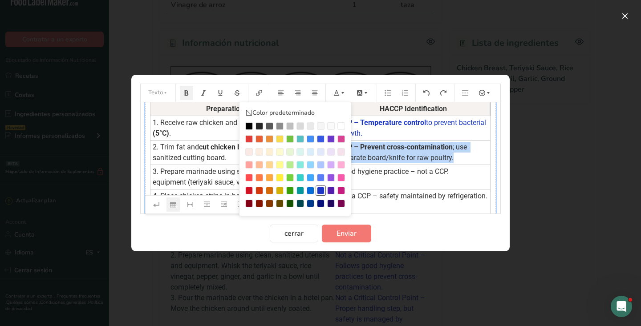
click at [321, 191] on div "Preparation instructions modal" at bounding box center [321, 191] width 8 height 8
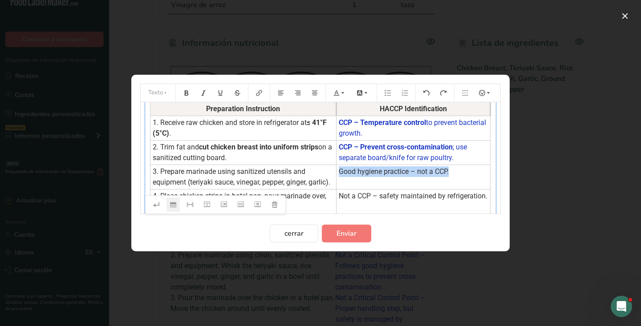
drag, startPoint x: 343, startPoint y: 174, endPoint x: 461, endPoint y: 180, distance: 118.1
click at [461, 180] on td "Good hygiene practice – not a CCP." at bounding box center [413, 177] width 154 height 24
click at [336, 94] on icon "Preparation instructions modal" at bounding box center [336, 93] width 6 height 6
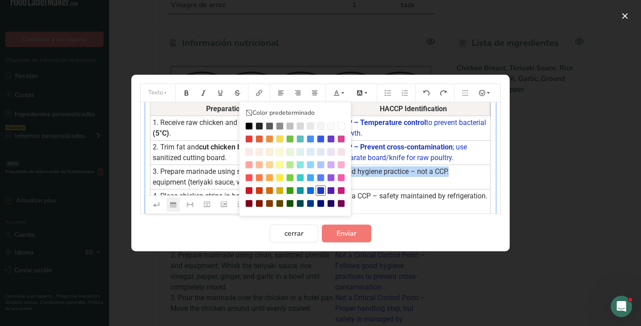
click at [320, 189] on div "Preparation instructions modal" at bounding box center [321, 191] width 8 height 8
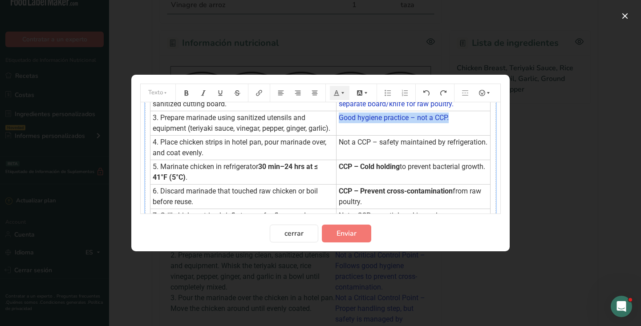
scroll to position [66, 0]
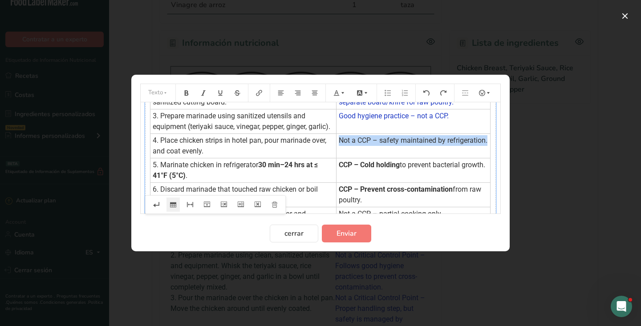
drag, startPoint x: 344, startPoint y: 139, endPoint x: 385, endPoint y: 153, distance: 42.8
click at [385, 153] on td "Not a CCP – safety maintained by refrigeration." at bounding box center [413, 146] width 154 height 24
click at [337, 85] on div "Color predeterminado" at bounding box center [339, 93] width 23 height 18
click at [337, 92] on icon "Preparation instructions modal" at bounding box center [336, 92] width 5 height 5
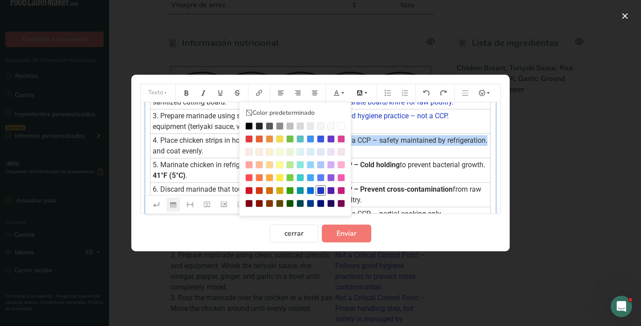
click at [322, 189] on div "Preparation instructions modal" at bounding box center [321, 191] width 8 height 8
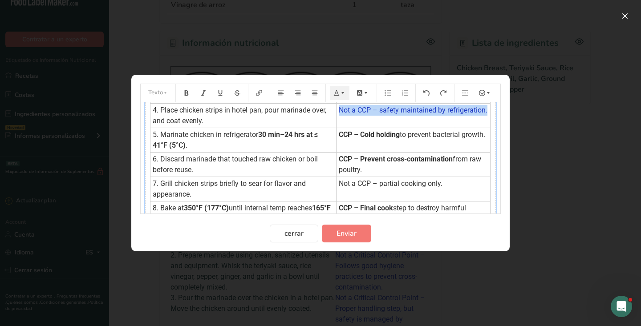
scroll to position [106, 0]
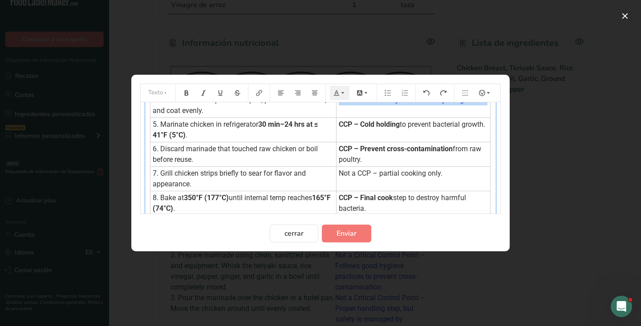
drag, startPoint x: 342, startPoint y: 125, endPoint x: 370, endPoint y: 136, distance: 29.8
click at [370, 136] on td "CCP – Cold holding to prevent bacterial growth." at bounding box center [413, 130] width 154 height 24
click at [343, 90] on icon "Preparation instructions modal" at bounding box center [343, 93] width 6 height 6
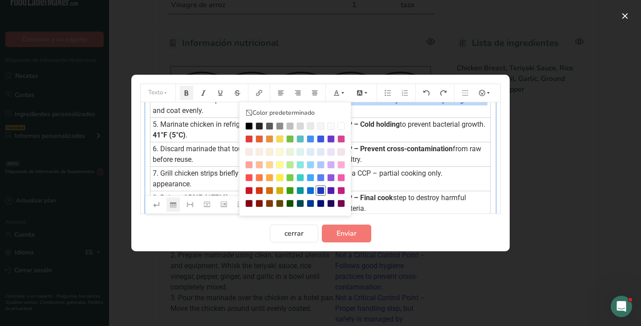
click at [321, 189] on div "Preparation instructions modal" at bounding box center [321, 191] width 8 height 8
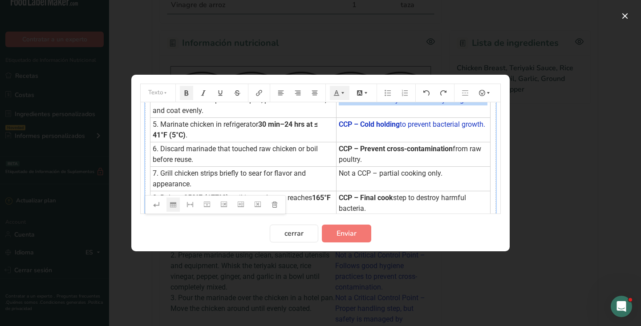
drag, startPoint x: 343, startPoint y: 149, endPoint x: 367, endPoint y: 161, distance: 26.5
click at [367, 161] on td "CCP – Prevent cross-contamination from raw poultry." at bounding box center [413, 154] width 154 height 24
click at [344, 90] on icon "Preparation instructions modal" at bounding box center [343, 93] width 6 height 6
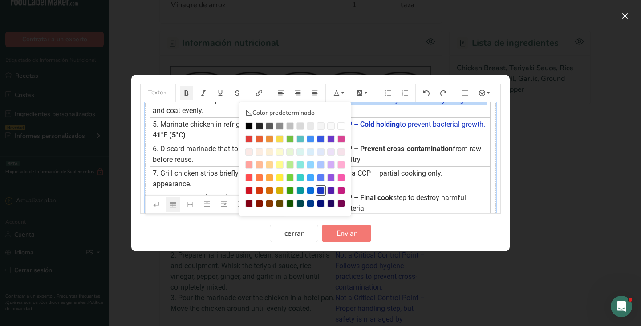
click at [322, 191] on div "Preparation instructions modal" at bounding box center [321, 191] width 8 height 8
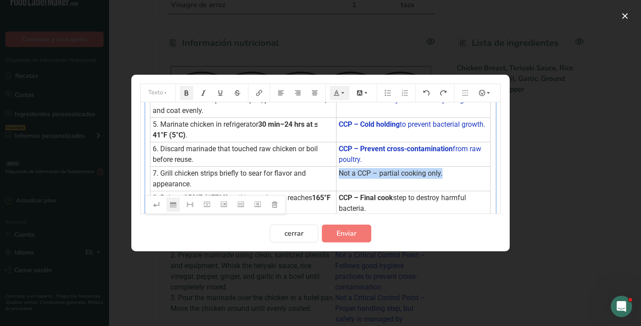
drag, startPoint x: 341, startPoint y: 172, endPoint x: 449, endPoint y: 174, distance: 107.3
click at [449, 174] on td "Not a CCP – partial cooking only." at bounding box center [413, 179] width 154 height 24
click at [348, 92] on button "Preparation instructions modal" at bounding box center [340, 93] width 20 height 14
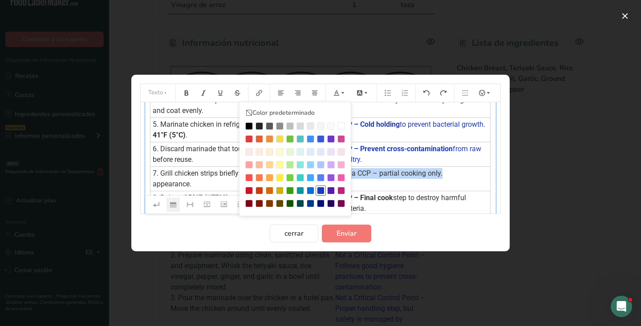
click at [323, 187] on div "Preparation instructions modal" at bounding box center [321, 191] width 8 height 8
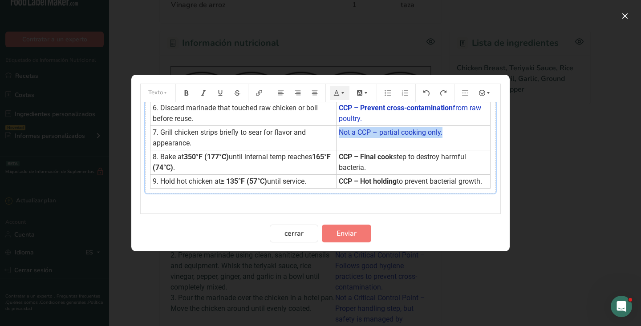
scroll to position [166, 0]
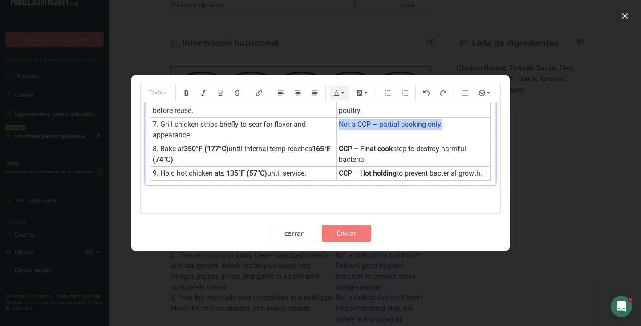
drag, startPoint x: 342, startPoint y: 138, endPoint x: 388, endPoint y: 150, distance: 47.1
click at [388, 150] on td "CCP – Final cook step to destroy harmful bacteria." at bounding box center [413, 154] width 154 height 24
click at [332, 94] on button "Preparation instructions modal" at bounding box center [340, 93] width 20 height 14
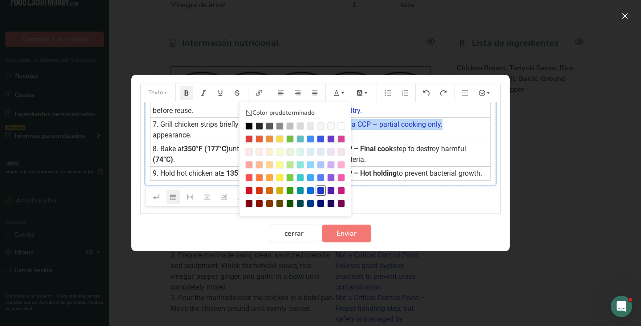
click at [319, 193] on div "Preparation instructions modal" at bounding box center [321, 191] width 8 height 8
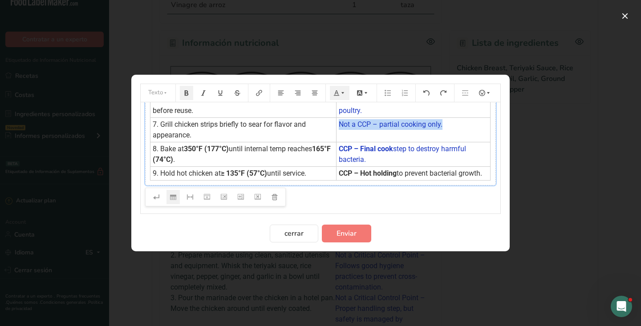
drag, startPoint x: 344, startPoint y: 165, endPoint x: 371, endPoint y: 174, distance: 28.7
click at [371, 174] on td "CCP – Hot holding to prevent bacterial growth." at bounding box center [413, 174] width 154 height 14
click at [342, 92] on icon "Preparation instructions modal" at bounding box center [343, 93] width 6 height 6
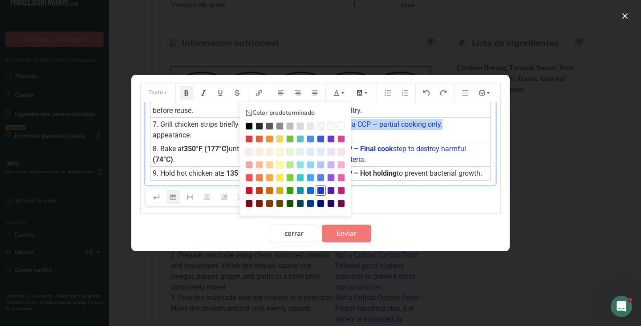
click at [322, 189] on div "Preparation instructions modal" at bounding box center [321, 191] width 8 height 8
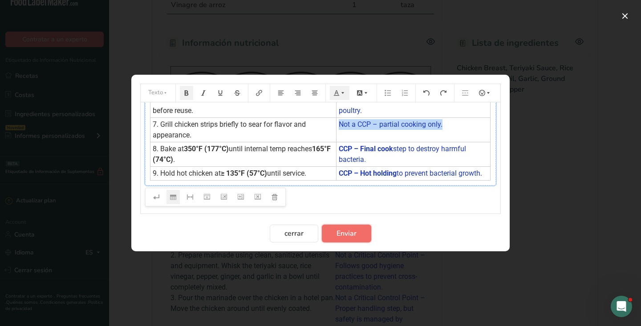
click at [350, 239] on button "Enviar" at bounding box center [346, 234] width 49 height 18
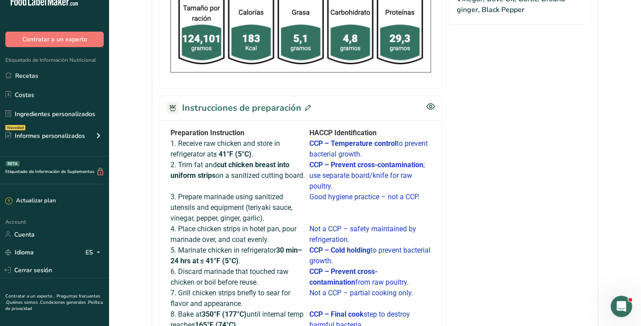
scroll to position [446, 0]
click at [306, 105] on icon at bounding box center [308, 108] width 6 height 6
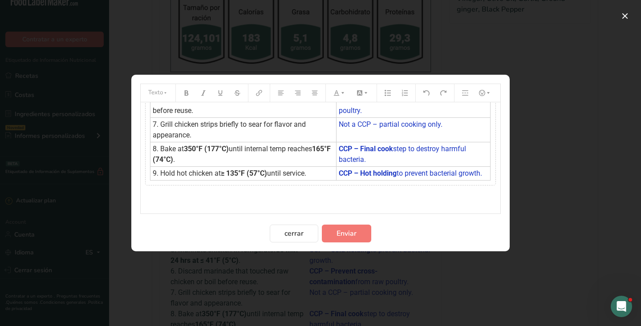
scroll to position [0, 0]
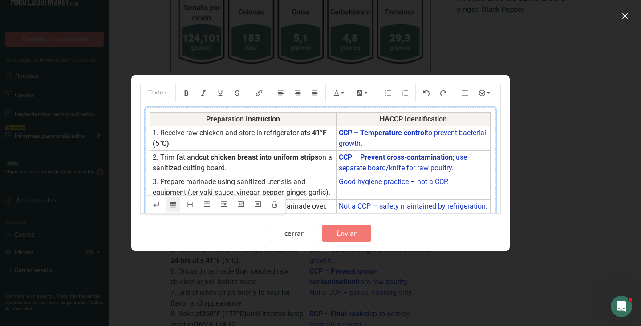
click at [344, 119] on th "HACCP Identification" at bounding box center [413, 120] width 154 height 14
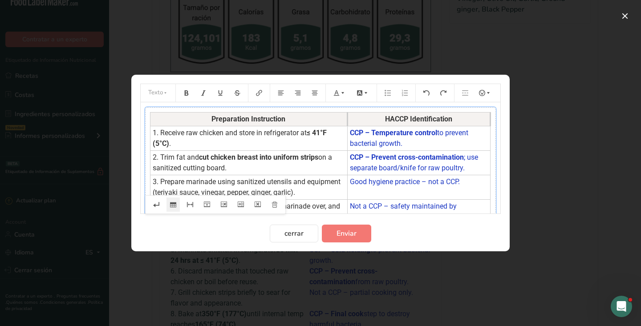
drag, startPoint x: 339, startPoint y: 122, endPoint x: 346, endPoint y: 122, distance: 7.6
click at [346, 122] on th "Preparation Instruction" at bounding box center [248, 120] width 197 height 14
click at [340, 231] on span "Enviar" at bounding box center [346, 233] width 20 height 11
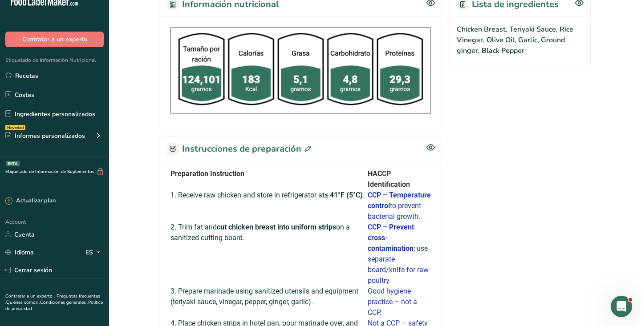
scroll to position [392, 0]
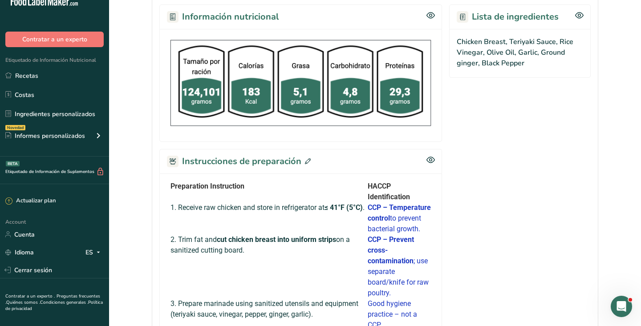
click at [308, 158] on icon at bounding box center [308, 161] width 6 height 6
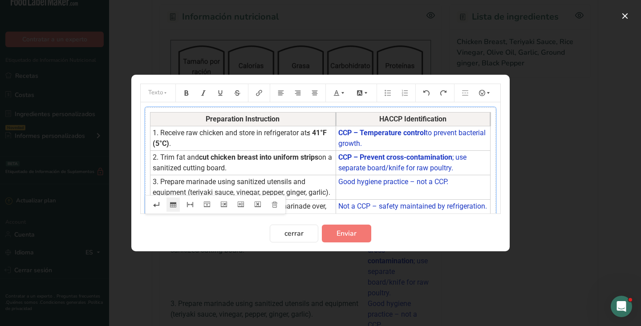
drag, startPoint x: 346, startPoint y: 119, endPoint x: 335, endPoint y: 119, distance: 11.6
click at [335, 119] on th "Preparation Instruction" at bounding box center [243, 120] width 186 height 14
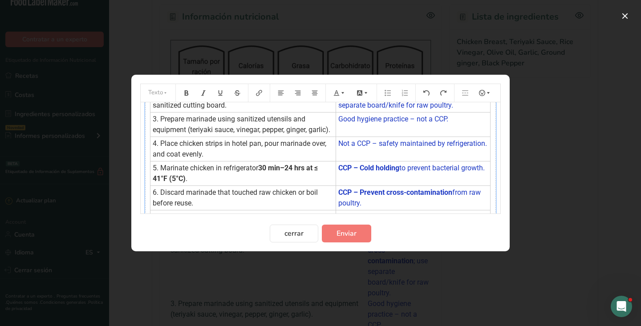
scroll to position [62, 0]
click at [258, 169] on span "5. Marinate chicken in refrigerator" at bounding box center [205, 168] width 105 height 8
click at [339, 235] on span "Enviar" at bounding box center [346, 233] width 20 height 11
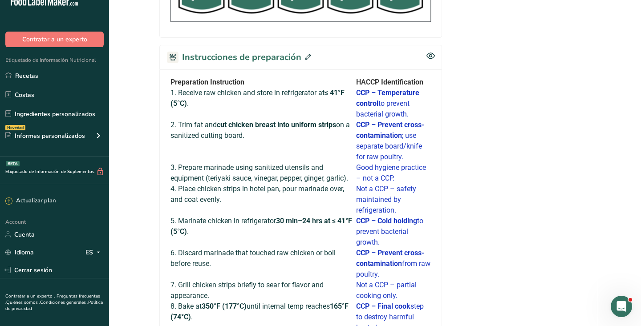
scroll to position [403, 0]
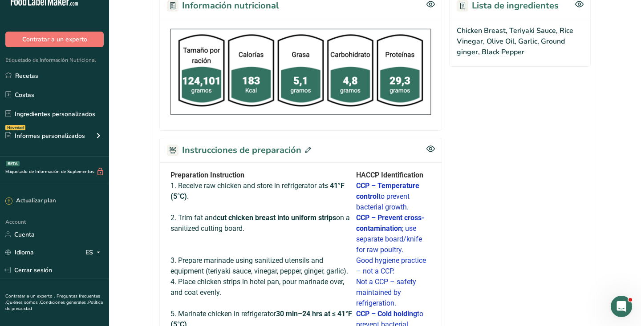
click at [307, 147] on icon at bounding box center [308, 150] width 6 height 6
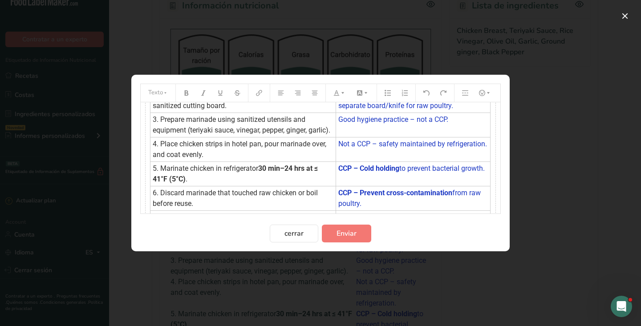
scroll to position [83, 0]
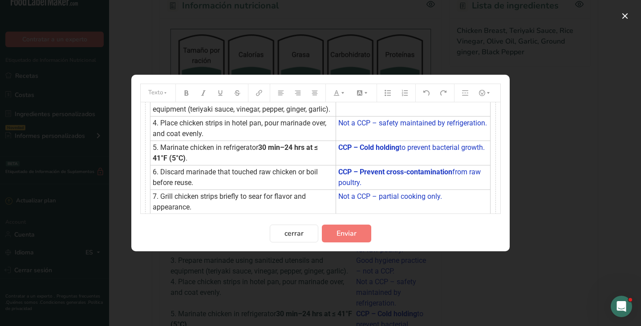
click at [258, 148] on span "5. Marinate chicken in refrigerator" at bounding box center [205, 147] width 105 height 8
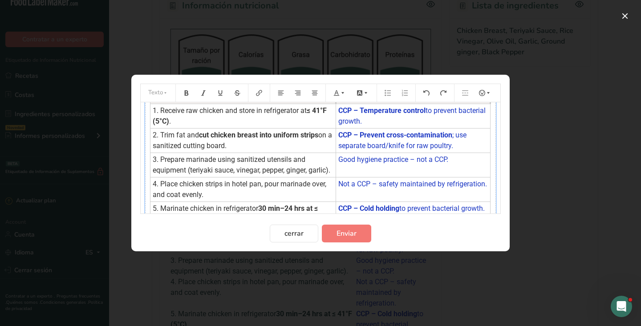
scroll to position [0, 0]
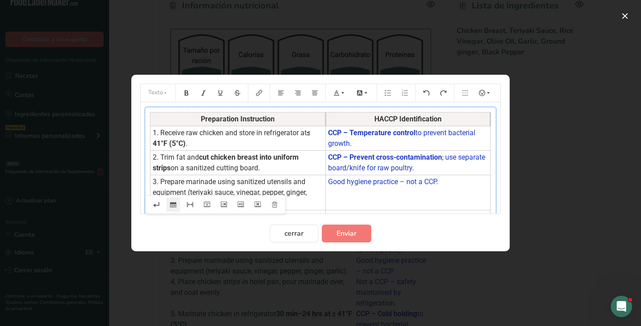
drag, startPoint x: 336, startPoint y: 120, endPoint x: 325, endPoint y: 121, distance: 10.3
click at [325, 121] on th "Preparation Instruction" at bounding box center [237, 120] width 175 height 14
click at [341, 234] on span "Enviar" at bounding box center [346, 233] width 20 height 11
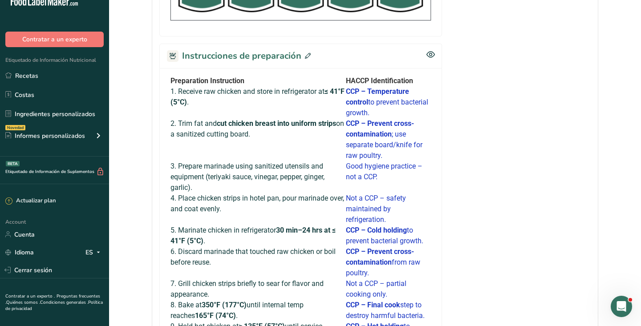
scroll to position [361, 0]
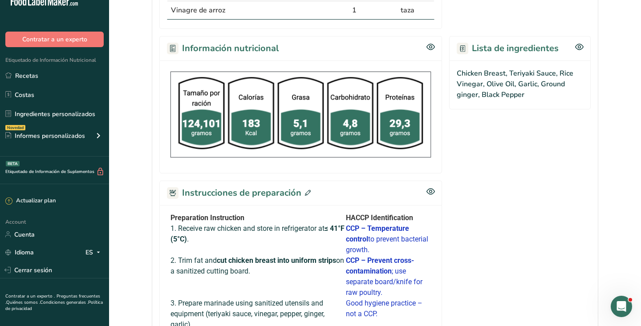
click at [307, 190] on icon at bounding box center [308, 193] width 6 height 6
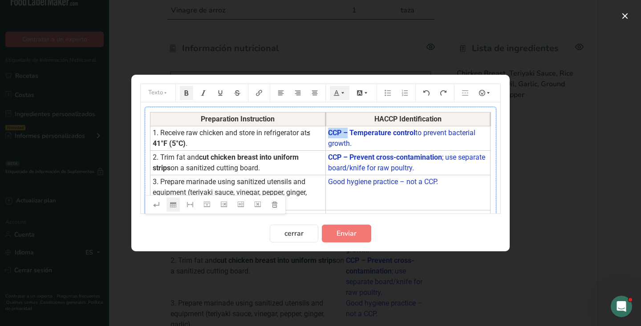
drag, startPoint x: 348, startPoint y: 133, endPoint x: 329, endPoint y: 134, distance: 19.6
click at [329, 134] on span "CCP – Temperature control" at bounding box center [371, 133] width 87 height 8
click at [349, 159] on span "CCP – Prevent cross-contamination" at bounding box center [385, 157] width 114 height 8
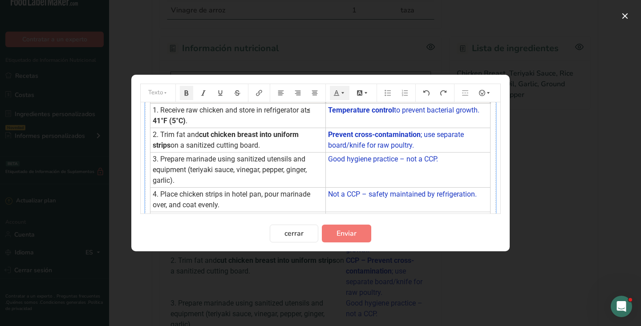
scroll to position [24, 0]
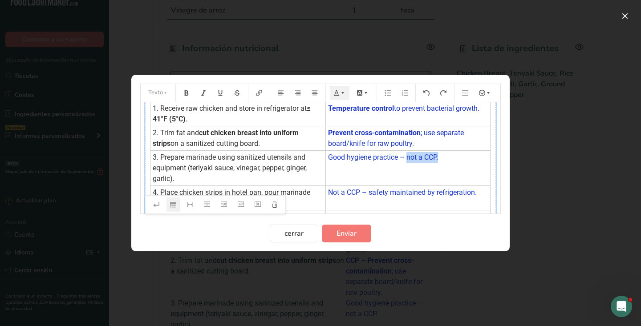
drag, startPoint x: 442, startPoint y: 158, endPoint x: 408, endPoint y: 159, distance: 34.3
click at [408, 159] on td "Good hygiene practice – not a CCP." at bounding box center [407, 168] width 165 height 35
drag, startPoint x: 454, startPoint y: 158, endPoint x: 327, endPoint y: 160, distance: 127.3
click at [327, 160] on td "Good hygiene practice – not a CCP." at bounding box center [407, 168] width 165 height 35
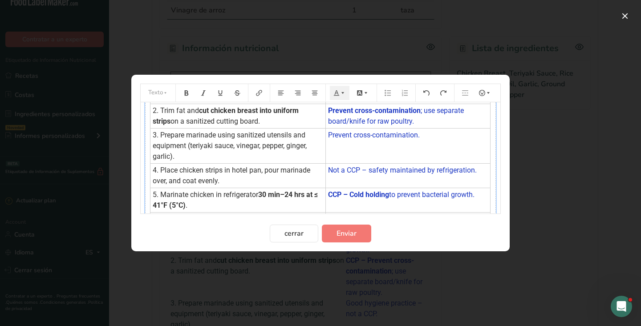
scroll to position [52, 0]
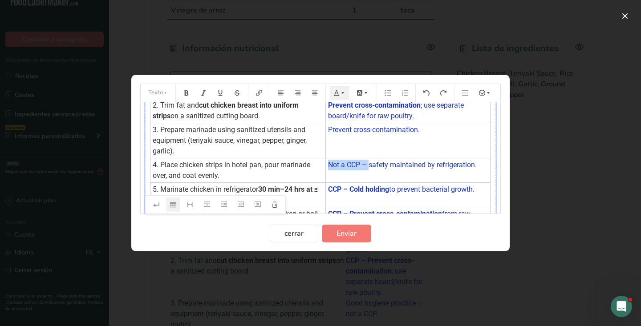
drag, startPoint x: 369, startPoint y: 166, endPoint x: 329, endPoint y: 164, distance: 40.1
click at [329, 164] on span "Not a CCP – safety maintained by refrigeration." at bounding box center [402, 165] width 149 height 8
drag, startPoint x: 351, startPoint y: 191, endPoint x: 328, endPoint y: 188, distance: 23.3
click at [328, 188] on td "CCP – Cold holding to prevent bacterial growth." at bounding box center [407, 195] width 165 height 24
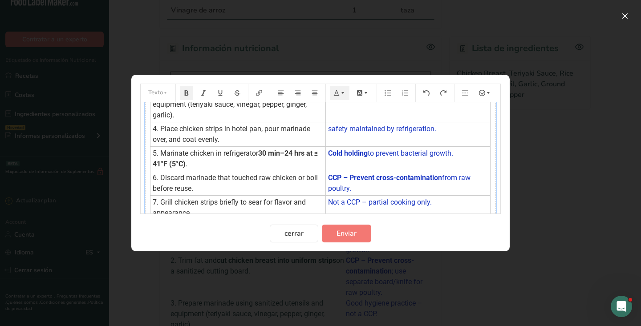
scroll to position [92, 0]
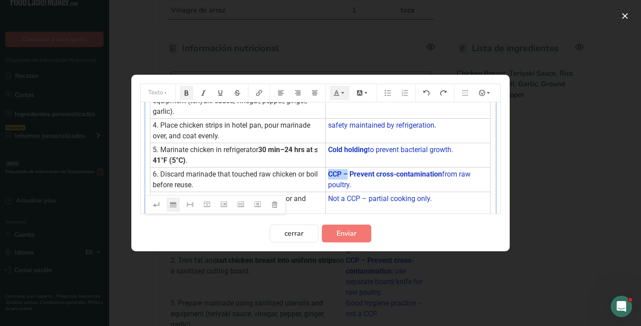
drag, startPoint x: 349, startPoint y: 174, endPoint x: 328, endPoint y: 175, distance: 20.5
click at [328, 175] on span "CCP – Prevent cross-contamination" at bounding box center [385, 174] width 114 height 8
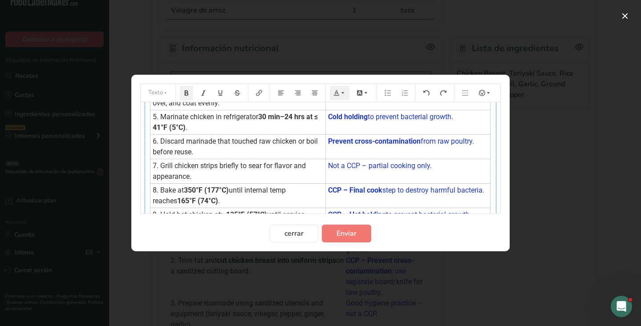
scroll to position [128, 0]
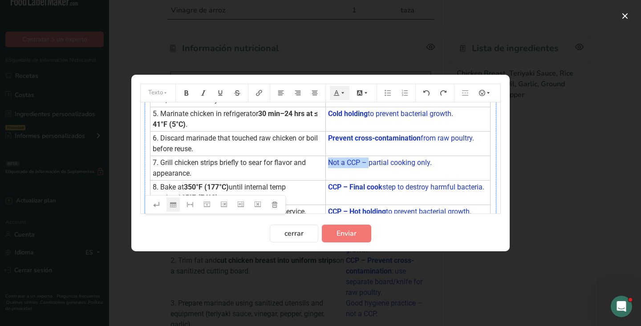
drag, startPoint x: 369, startPoint y: 163, endPoint x: 329, endPoint y: 160, distance: 39.3
click at [329, 160] on span "Not a CCP – partial cooking only." at bounding box center [380, 162] width 104 height 8
drag, startPoint x: 350, startPoint y: 190, endPoint x: 328, endPoint y: 189, distance: 21.8
click at [328, 189] on span "CCP – Final cook" at bounding box center [355, 187] width 54 height 8
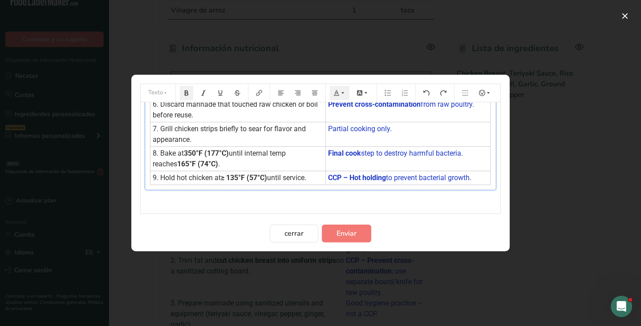
scroll to position [166, 0]
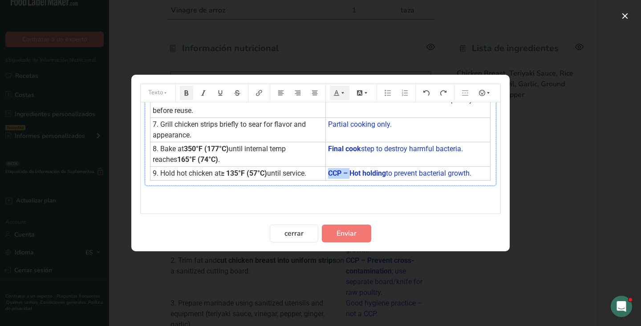
drag, startPoint x: 349, startPoint y: 173, endPoint x: 326, endPoint y: 172, distance: 23.6
click at [326, 172] on td "CCP – Hot holding to prevent bacterial growth." at bounding box center [407, 174] width 165 height 14
click at [356, 233] on span "Enviar" at bounding box center [346, 233] width 20 height 11
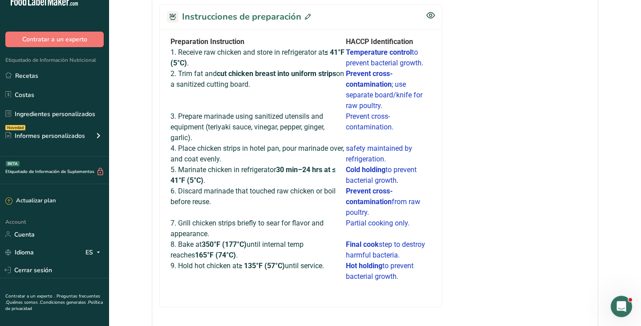
scroll to position [449, 0]
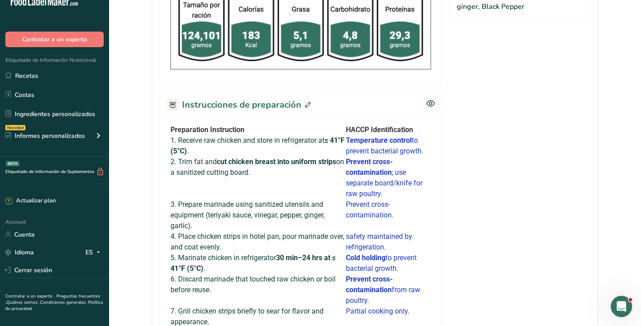
click at [307, 102] on icon at bounding box center [308, 105] width 6 height 6
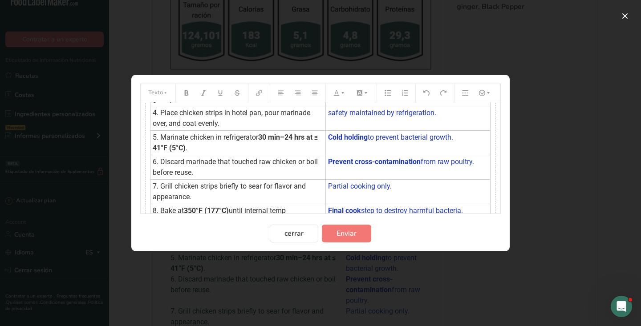
scroll to position [0, 0]
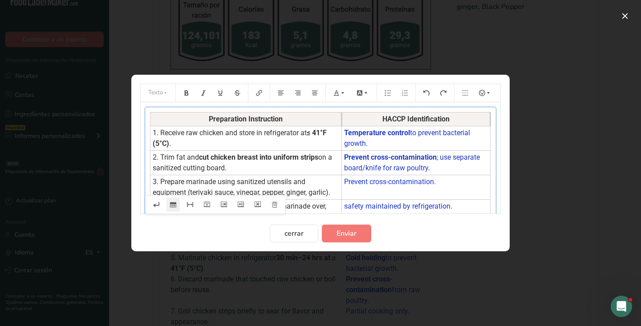
drag, startPoint x: 325, startPoint y: 120, endPoint x: 341, endPoint y: 122, distance: 16.1
click at [341, 122] on th "Preparation Instruction" at bounding box center [245, 120] width 191 height 14
click at [357, 238] on button "Enviar" at bounding box center [346, 234] width 49 height 18
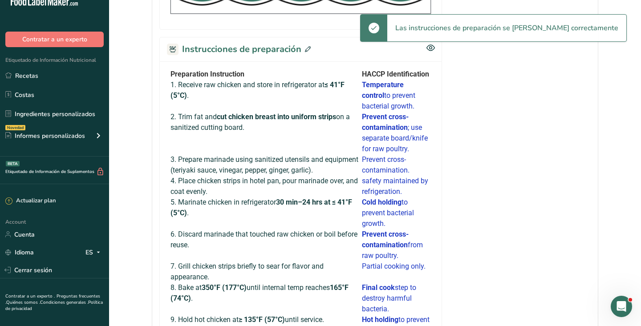
scroll to position [470, 0]
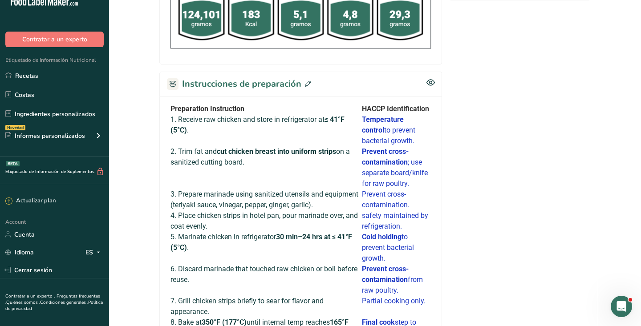
click at [306, 81] on icon at bounding box center [308, 84] width 6 height 6
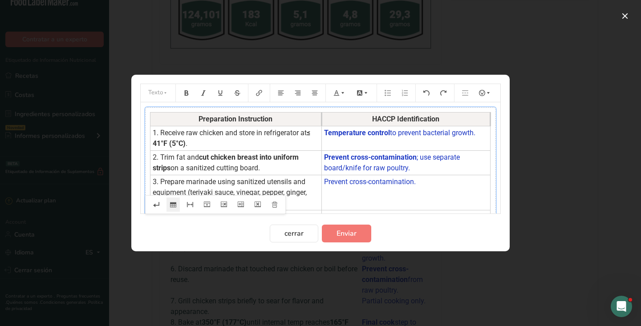
drag, startPoint x: 340, startPoint y: 120, endPoint x: 320, endPoint y: 118, distance: 20.2
click at [320, 118] on th "Preparation Instruction" at bounding box center [235, 120] width 171 height 14
click at [345, 235] on span "Enviar" at bounding box center [346, 233] width 20 height 11
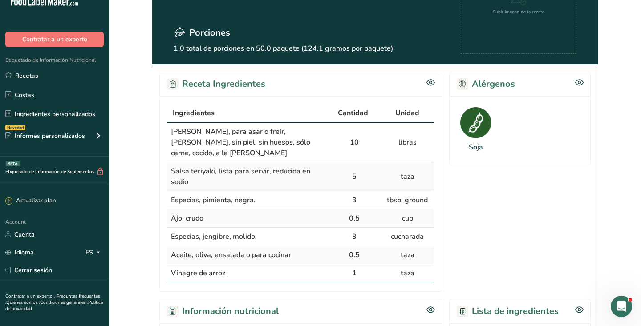
scroll to position [0, 0]
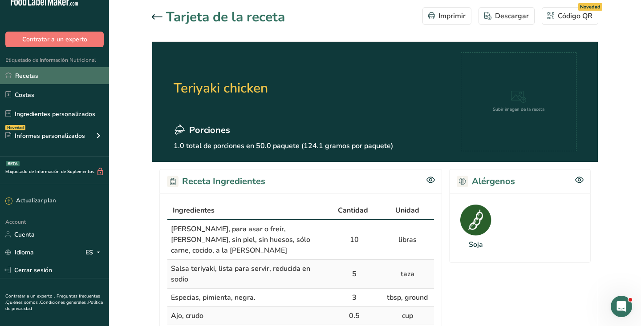
click at [53, 80] on link "Recetas" at bounding box center [54, 75] width 109 height 17
